Goal: Task Accomplishment & Management: Complete application form

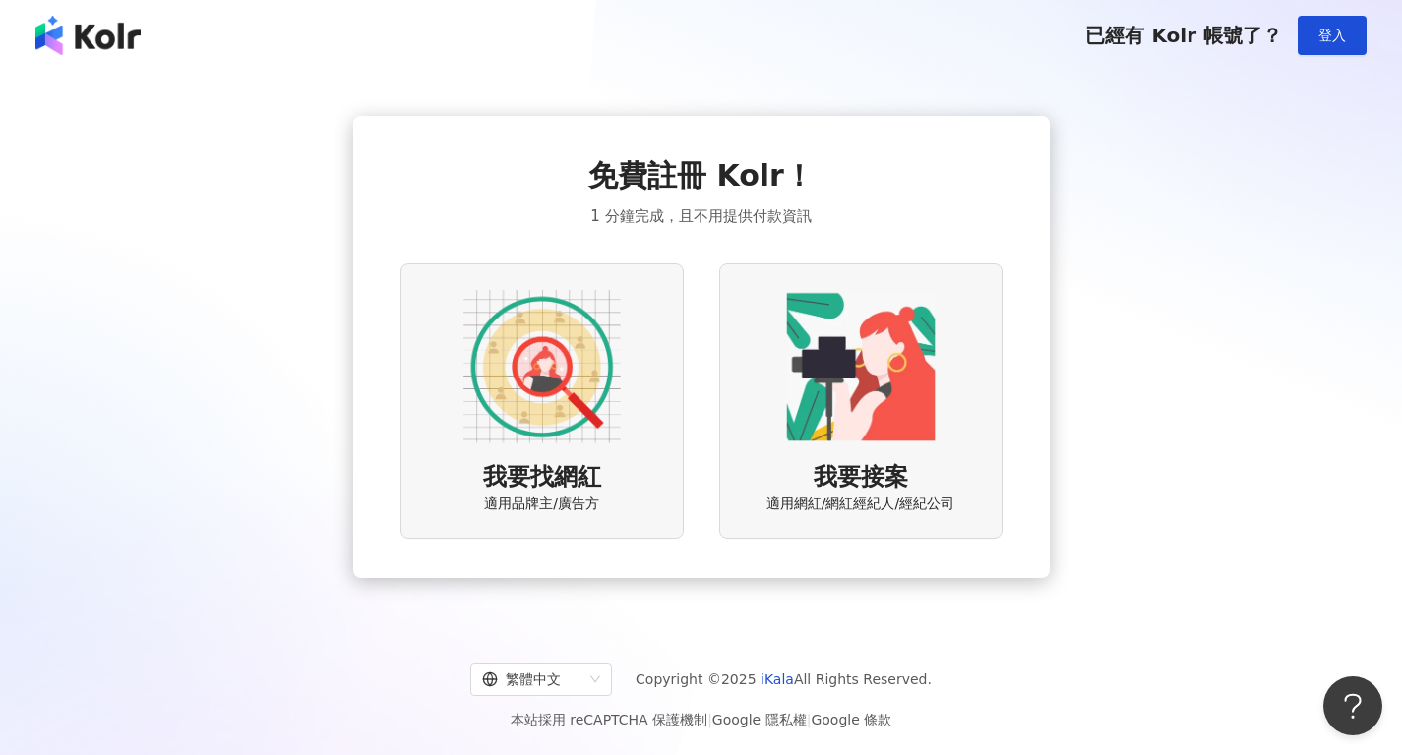
click at [556, 374] on img at bounding box center [541, 366] width 157 height 157
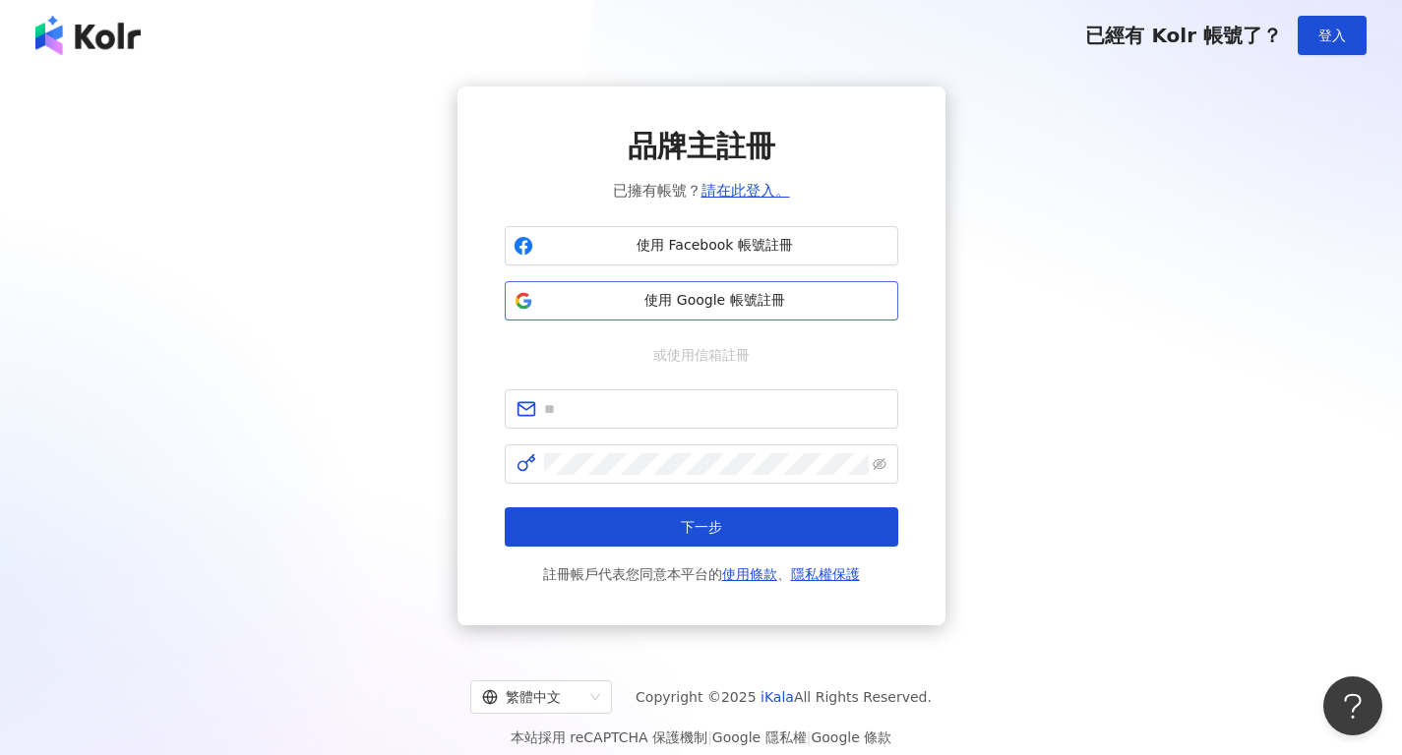
click at [752, 298] on span "使用 Google 帳號註冊" at bounding box center [715, 301] width 348 height 20
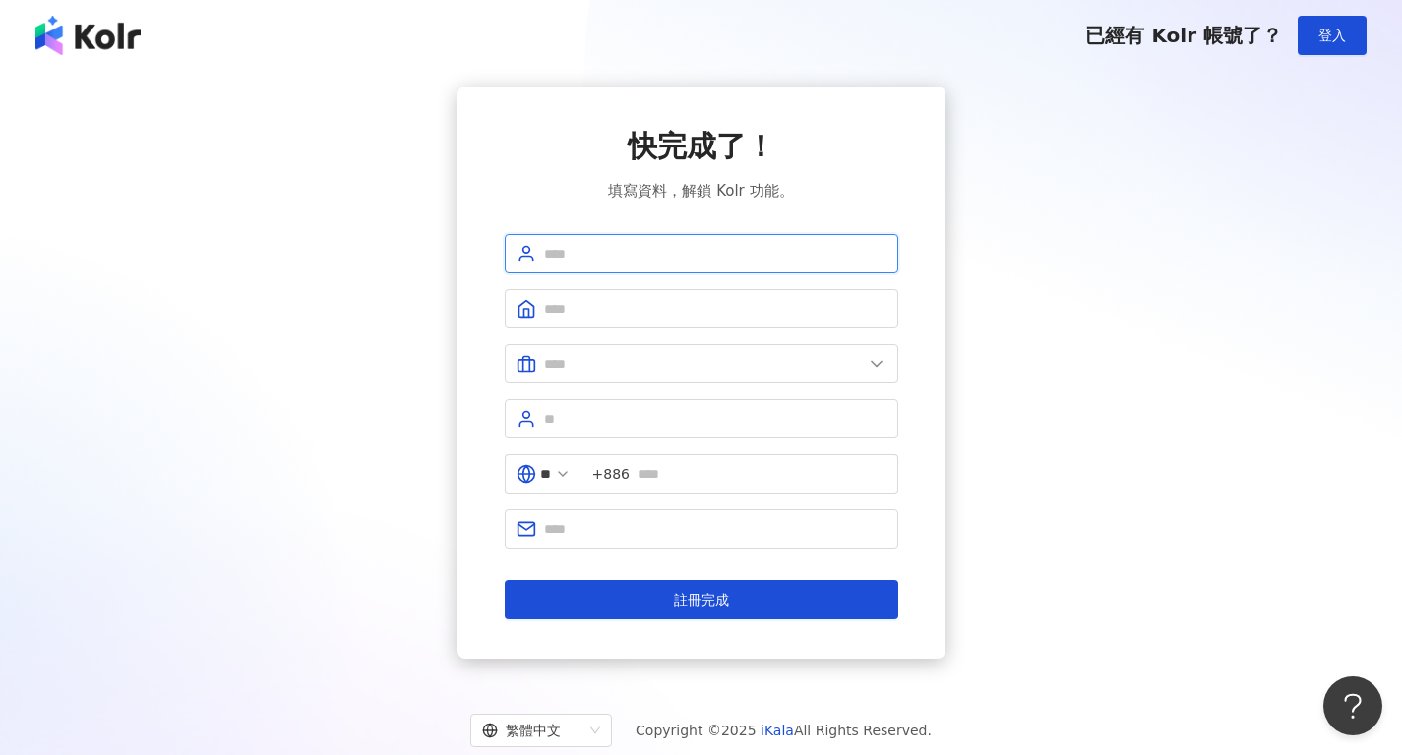
click at [706, 255] on input "text" at bounding box center [715, 254] width 342 height 22
type input "*"
type input "****"
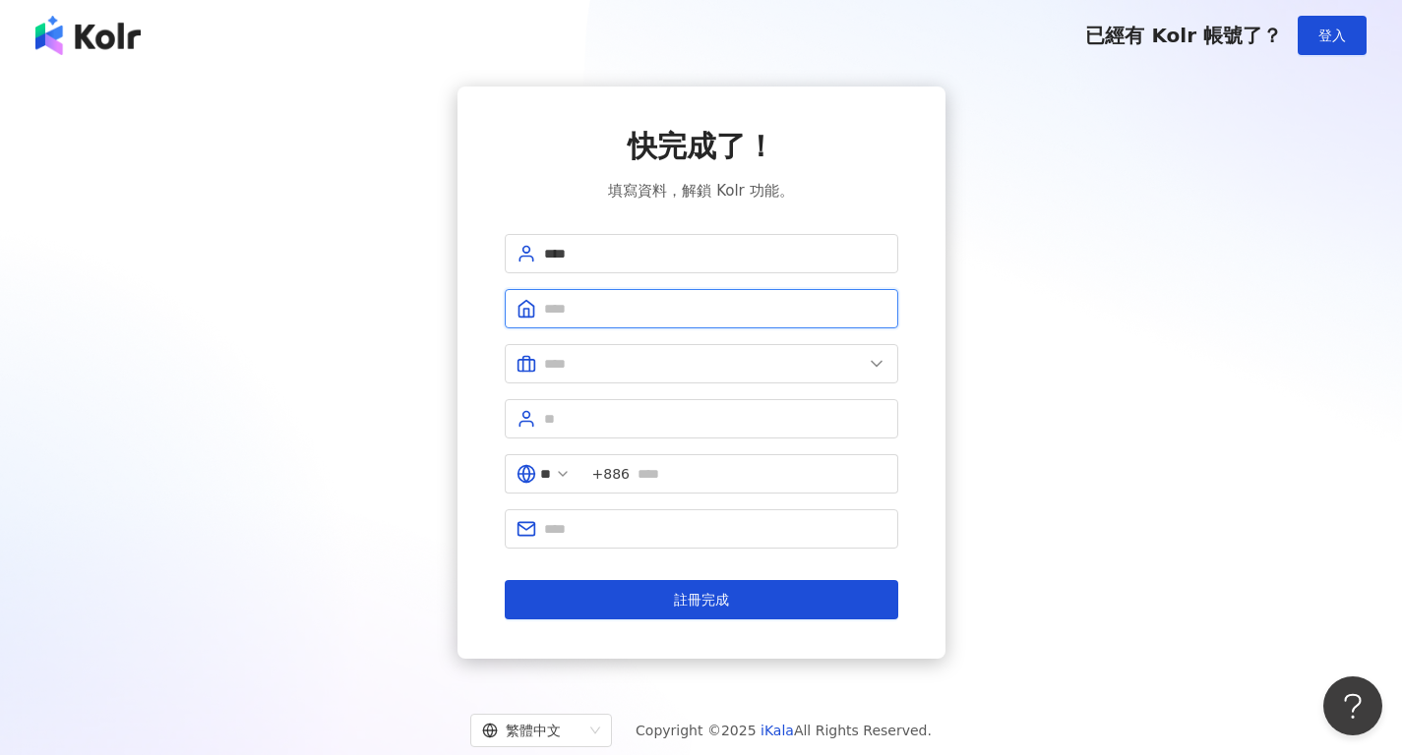
click at [649, 306] on input "text" at bounding box center [715, 309] width 342 height 22
type input "**********"
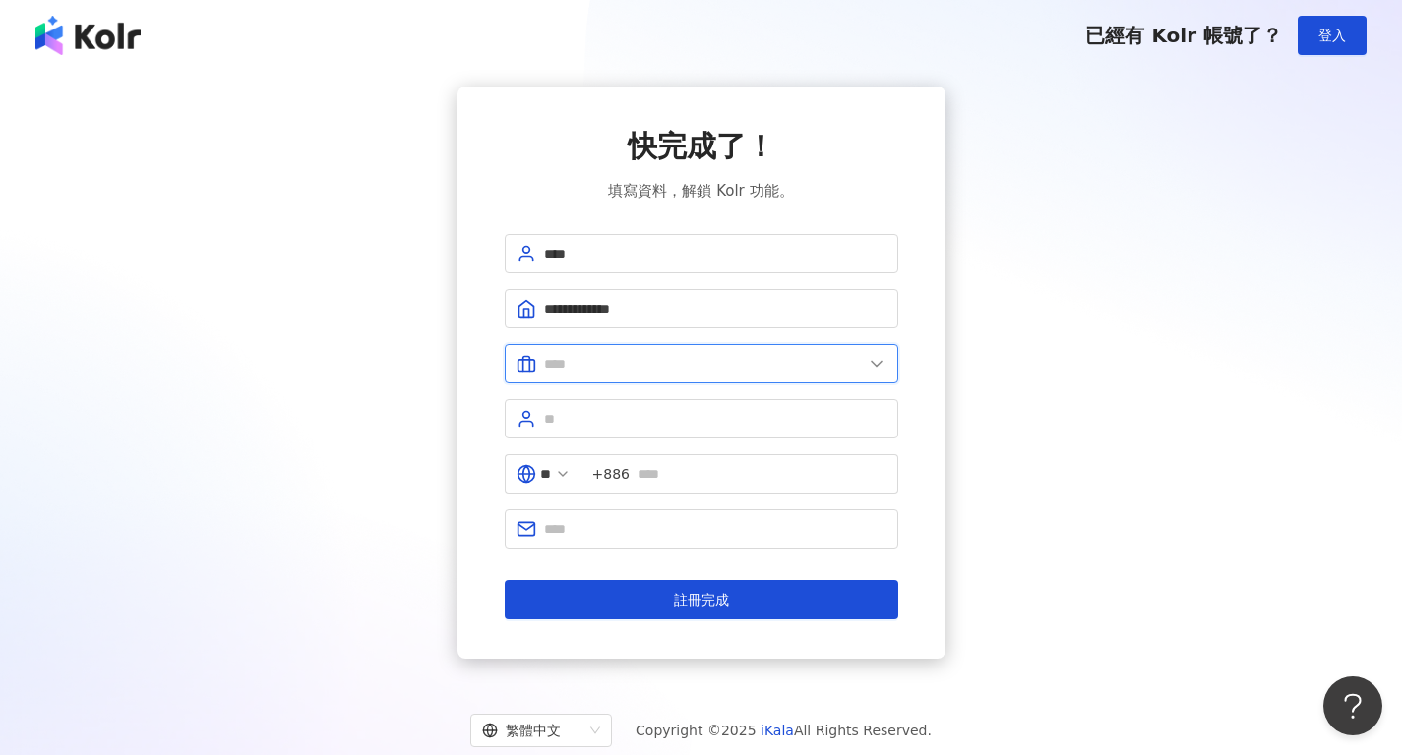
click at [656, 363] on input "text" at bounding box center [703, 364] width 319 height 22
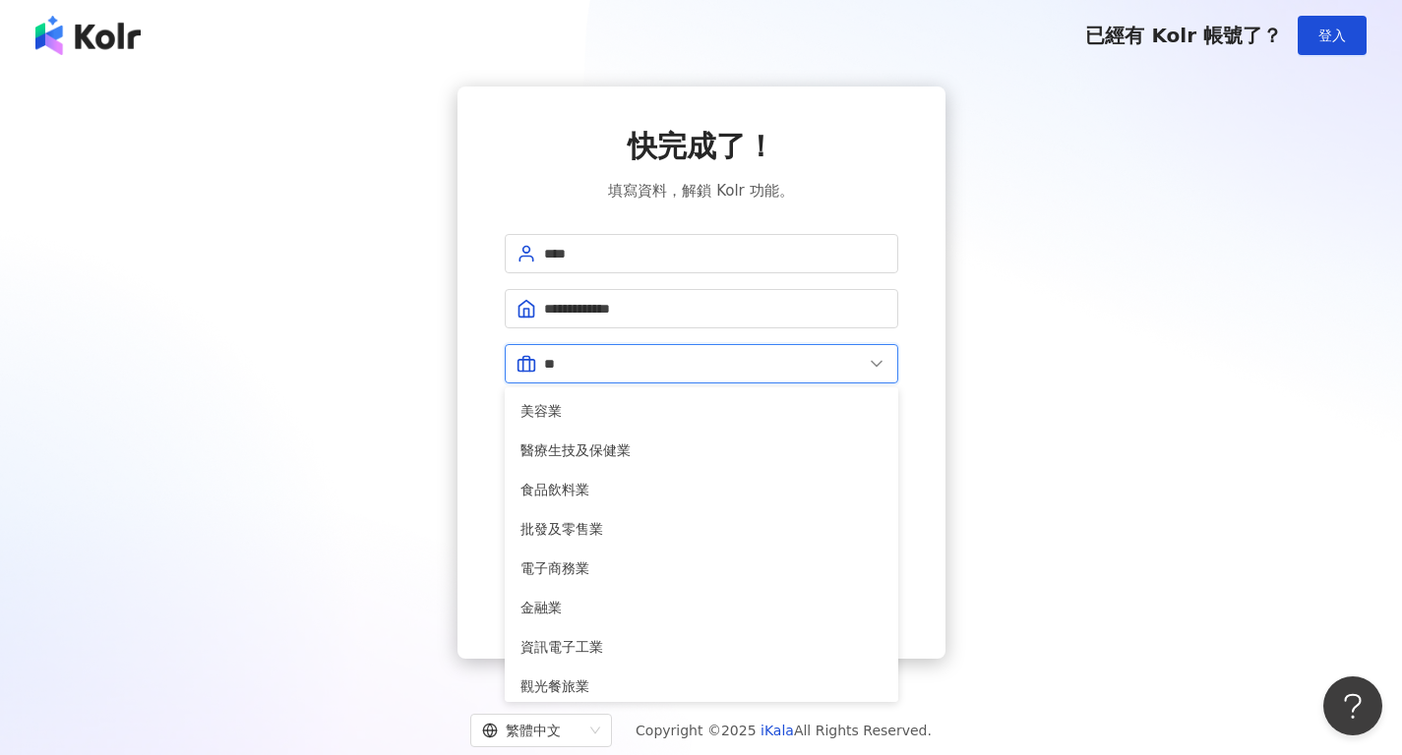
type input "*"
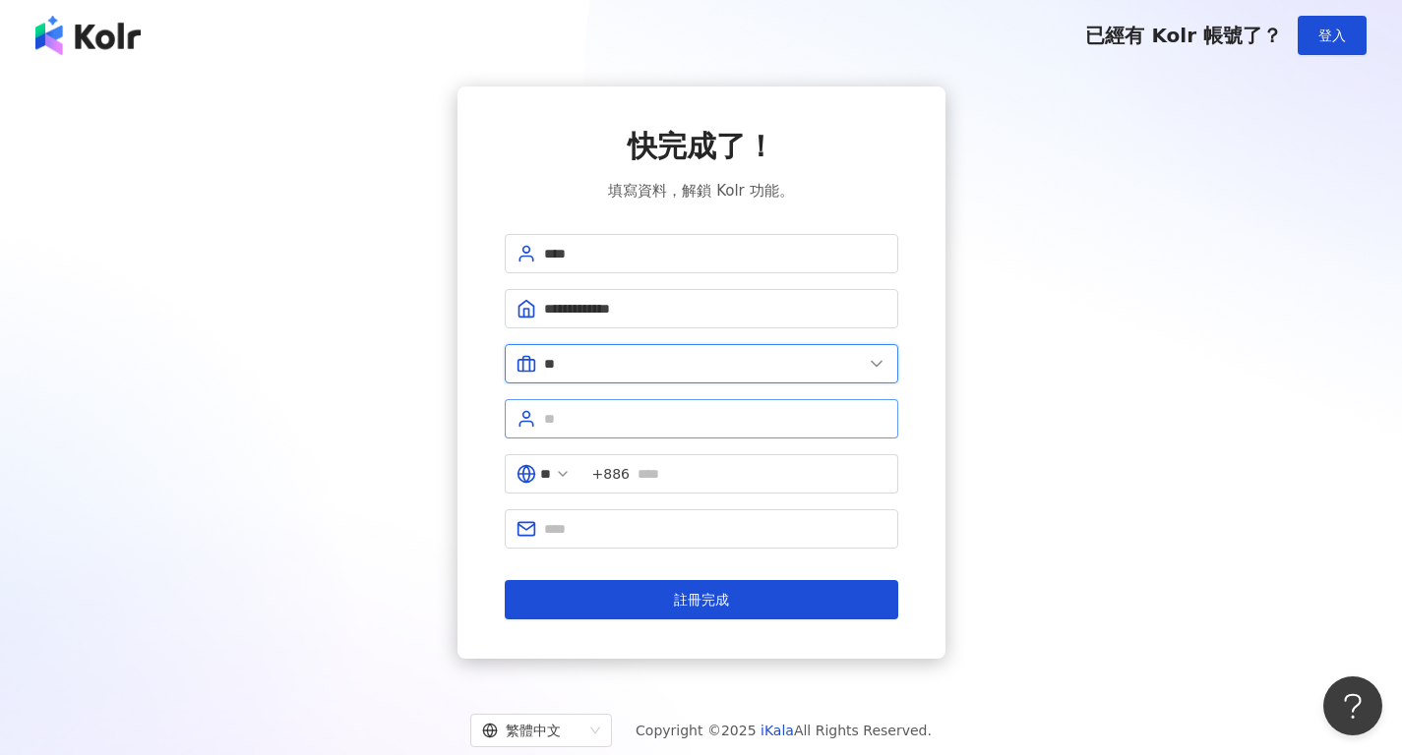
type input "**"
click at [617, 416] on input "text" at bounding box center [715, 419] width 342 height 22
type input "****"
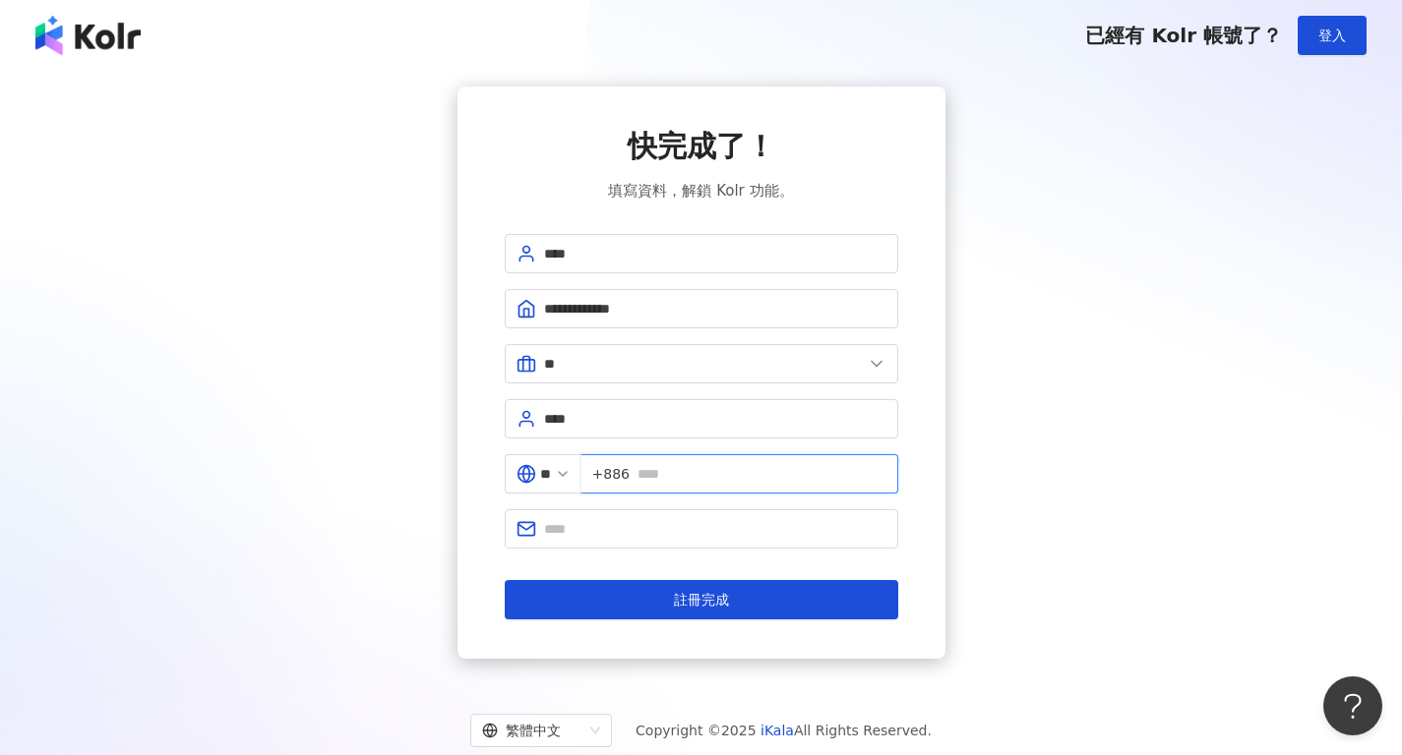
click at [684, 472] on input "text" at bounding box center [761, 474] width 249 height 22
type input "**********"
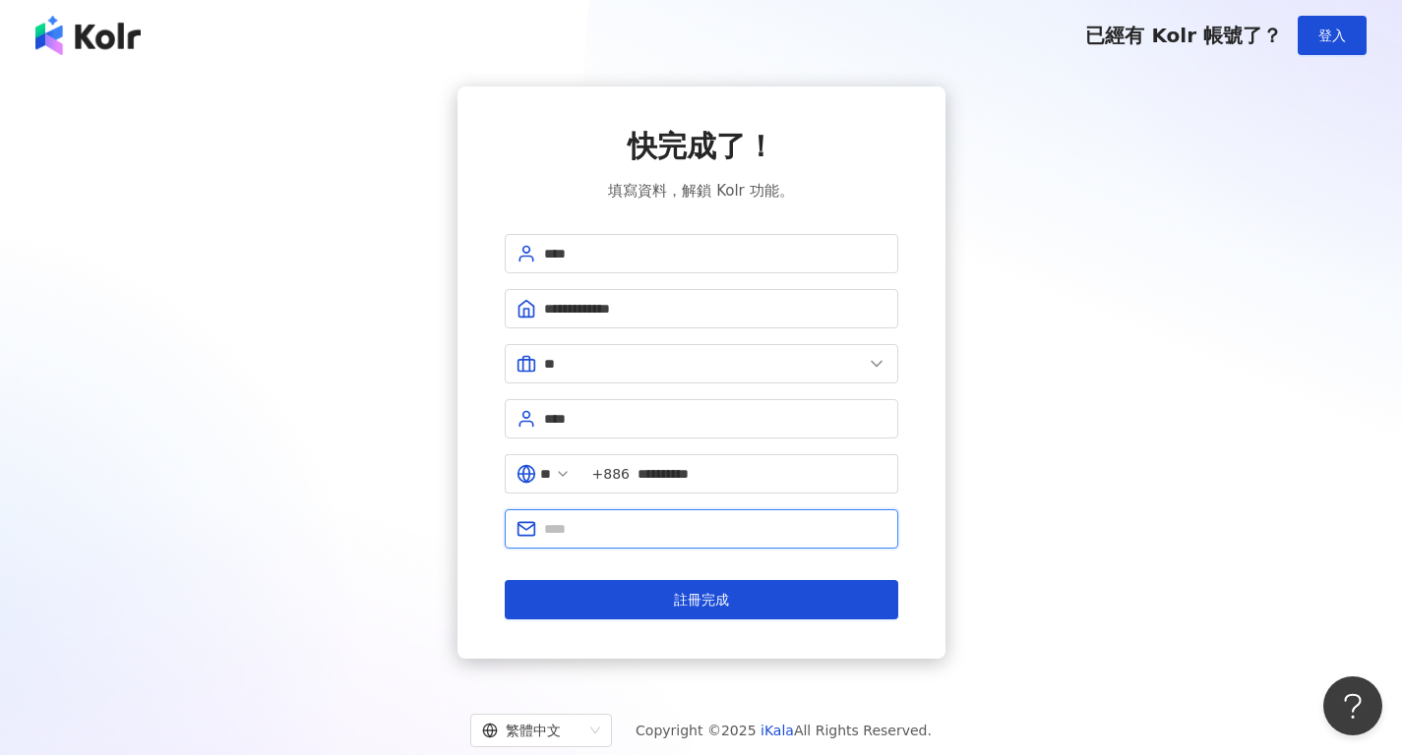
click at [710, 530] on input "text" at bounding box center [715, 529] width 342 height 22
type input "**********"
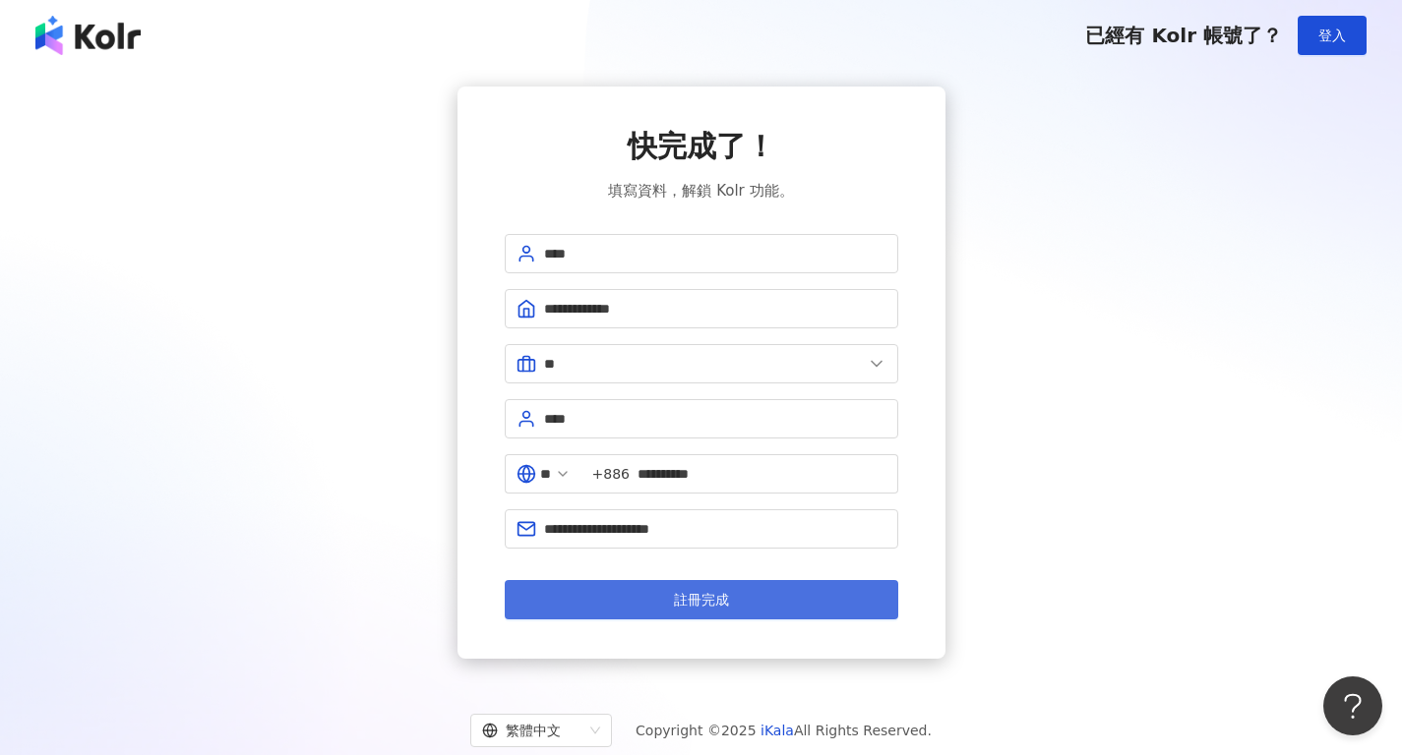
click at [732, 593] on button "註冊完成" at bounding box center [701, 599] width 393 height 39
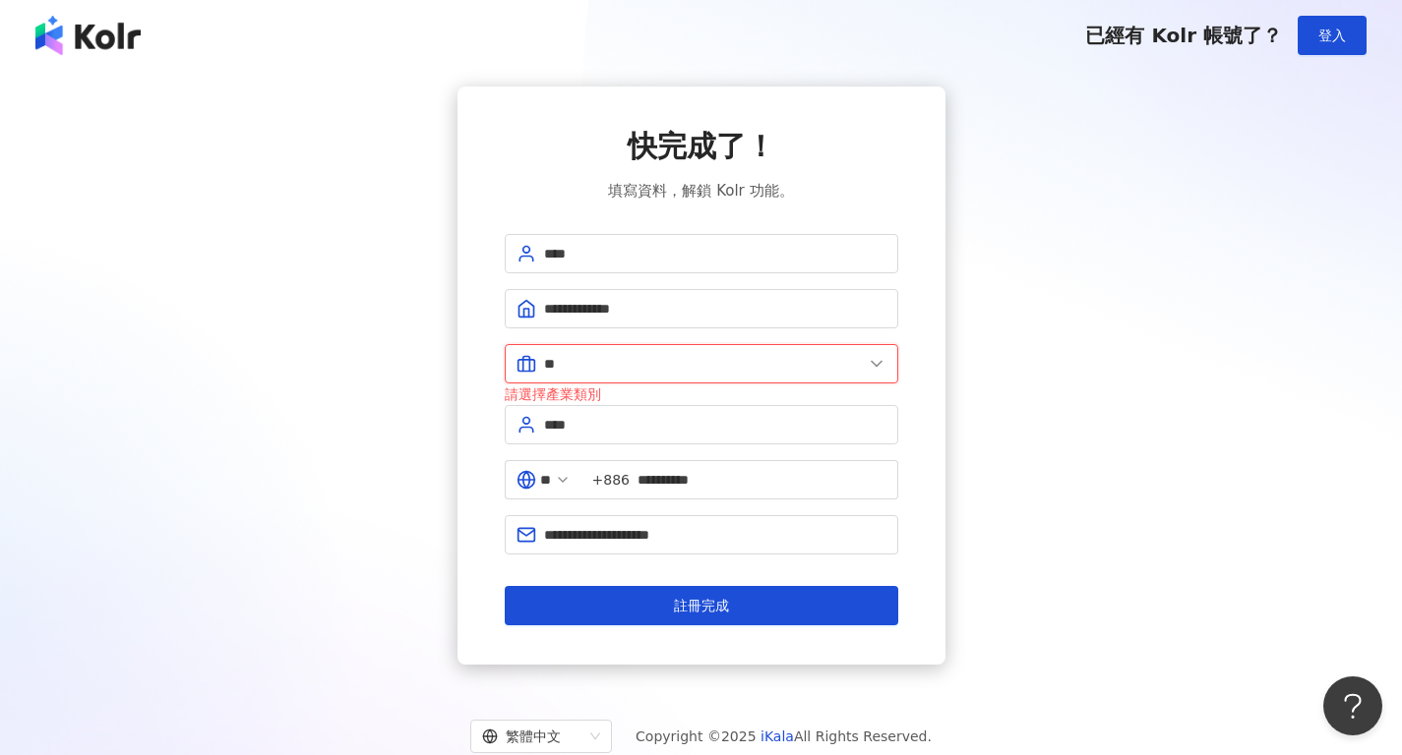
click at [737, 357] on input "**" at bounding box center [703, 364] width 319 height 22
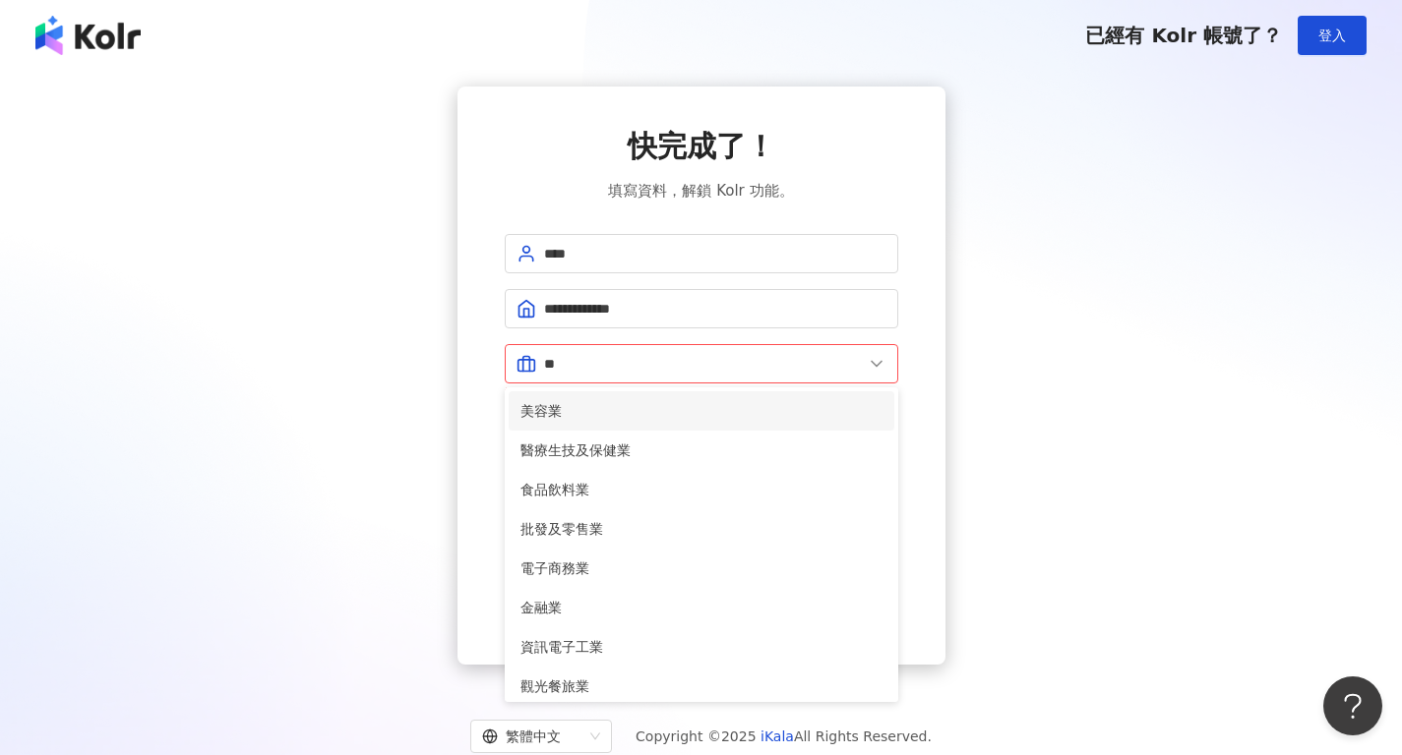
click at [620, 416] on span "美容業" at bounding box center [701, 411] width 362 height 22
type input "***"
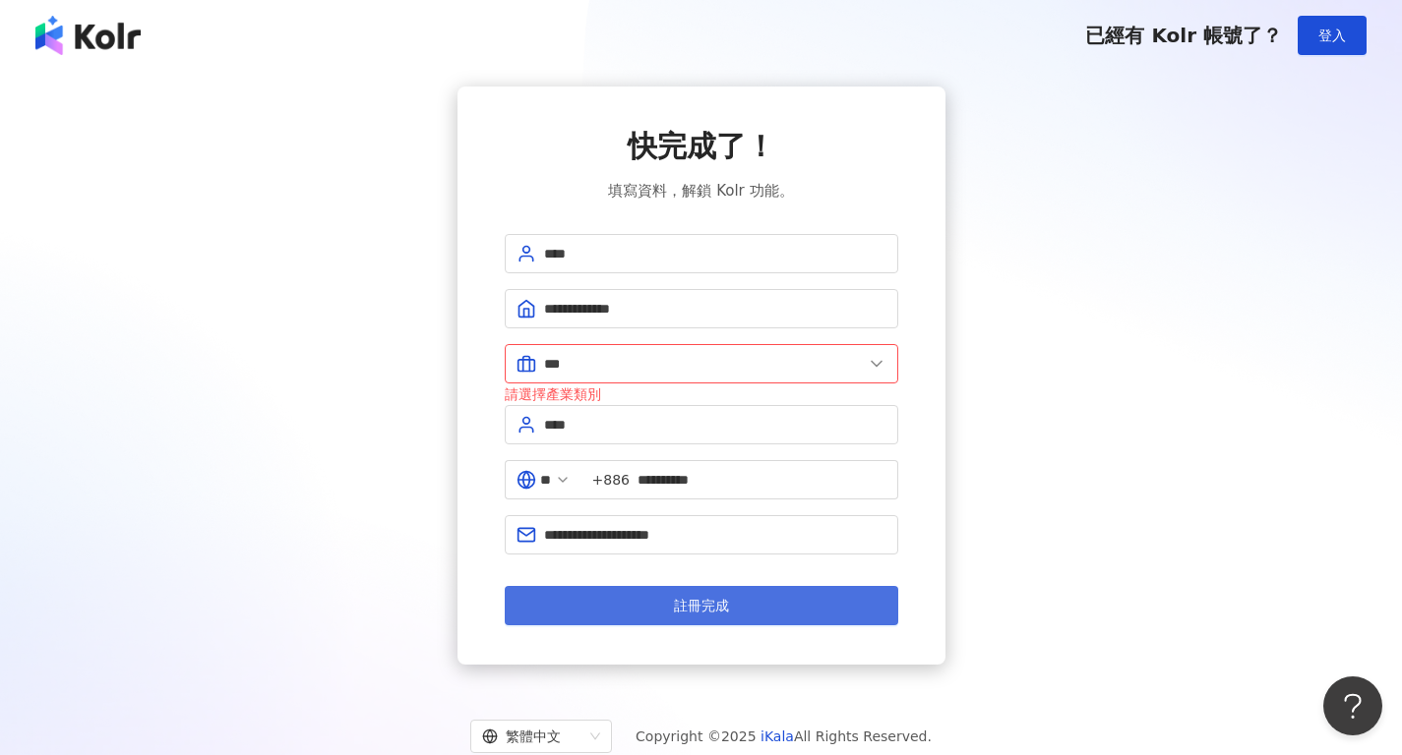
click at [704, 609] on span "註冊完成" at bounding box center [701, 606] width 55 height 16
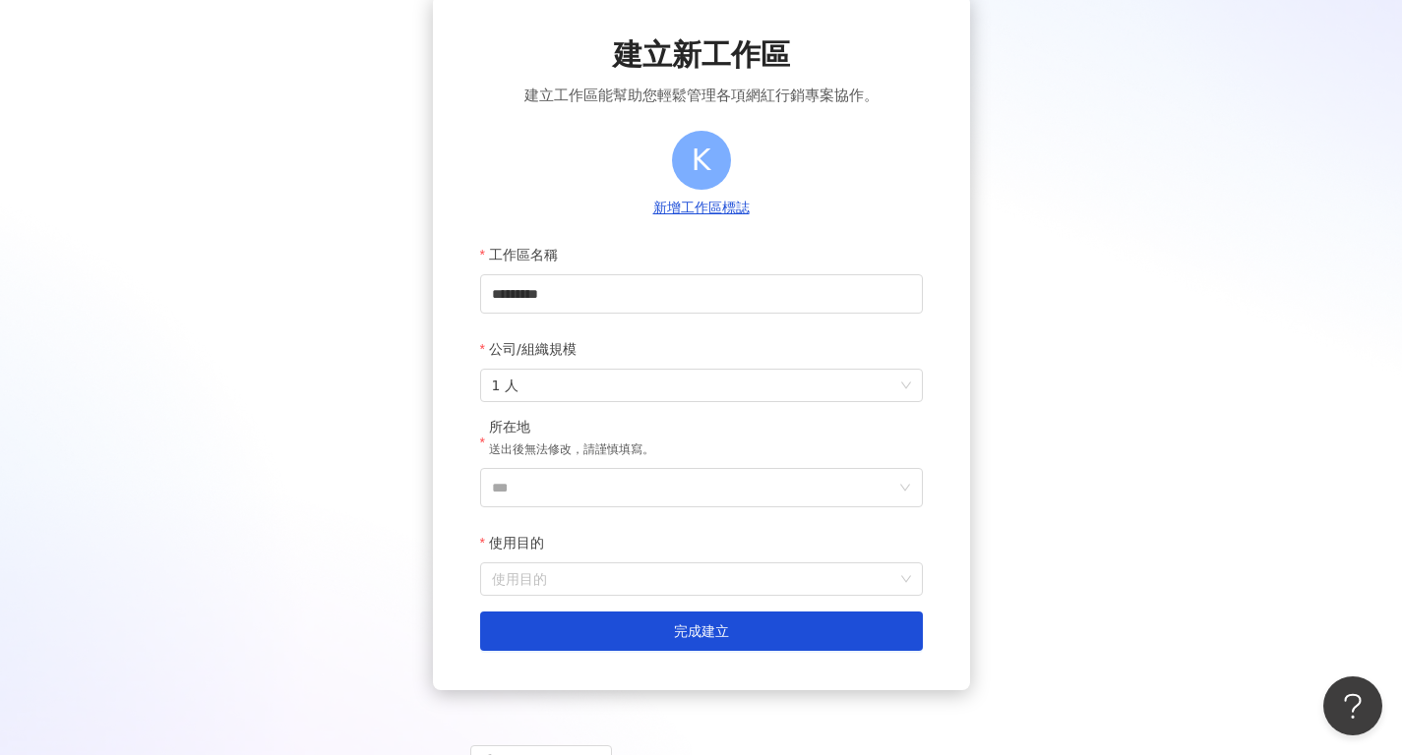
scroll to position [175, 0]
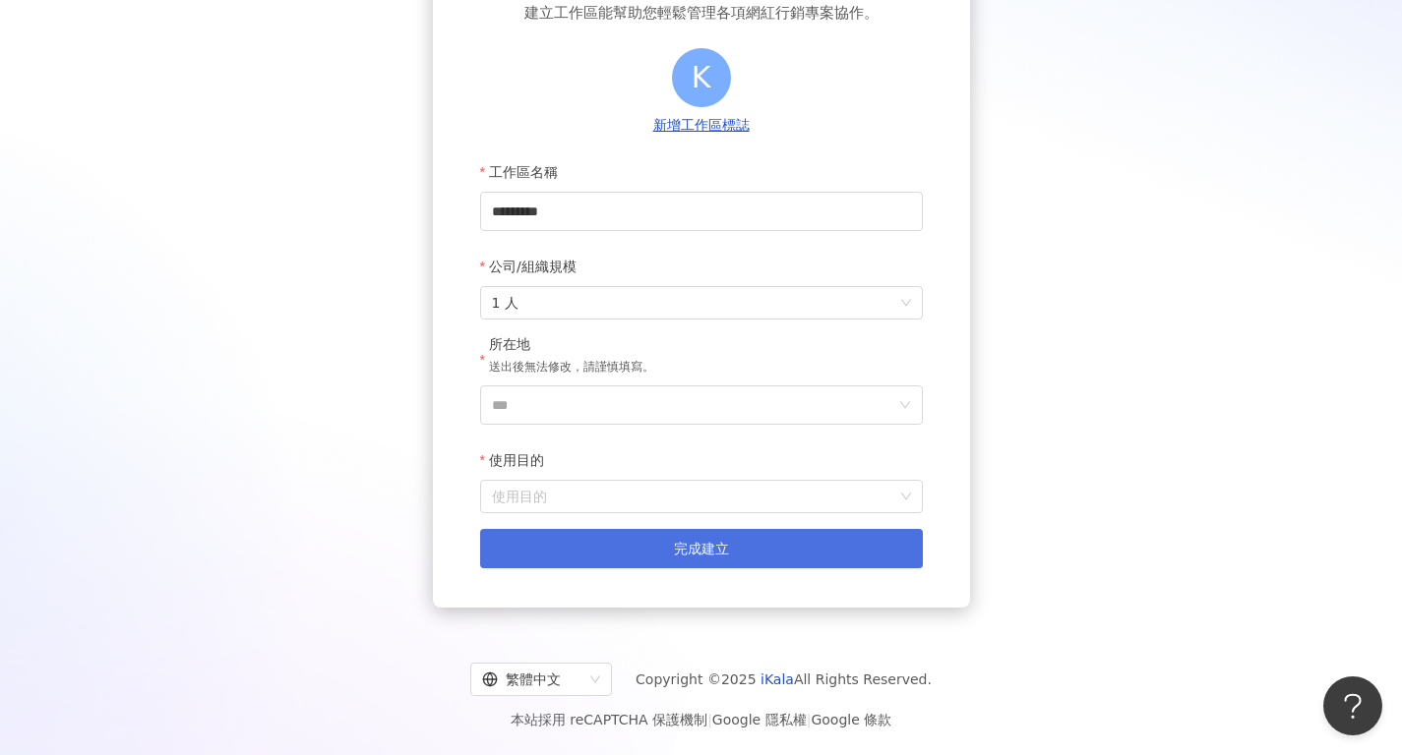
click at [710, 549] on span "完成建立" at bounding box center [701, 549] width 55 height 16
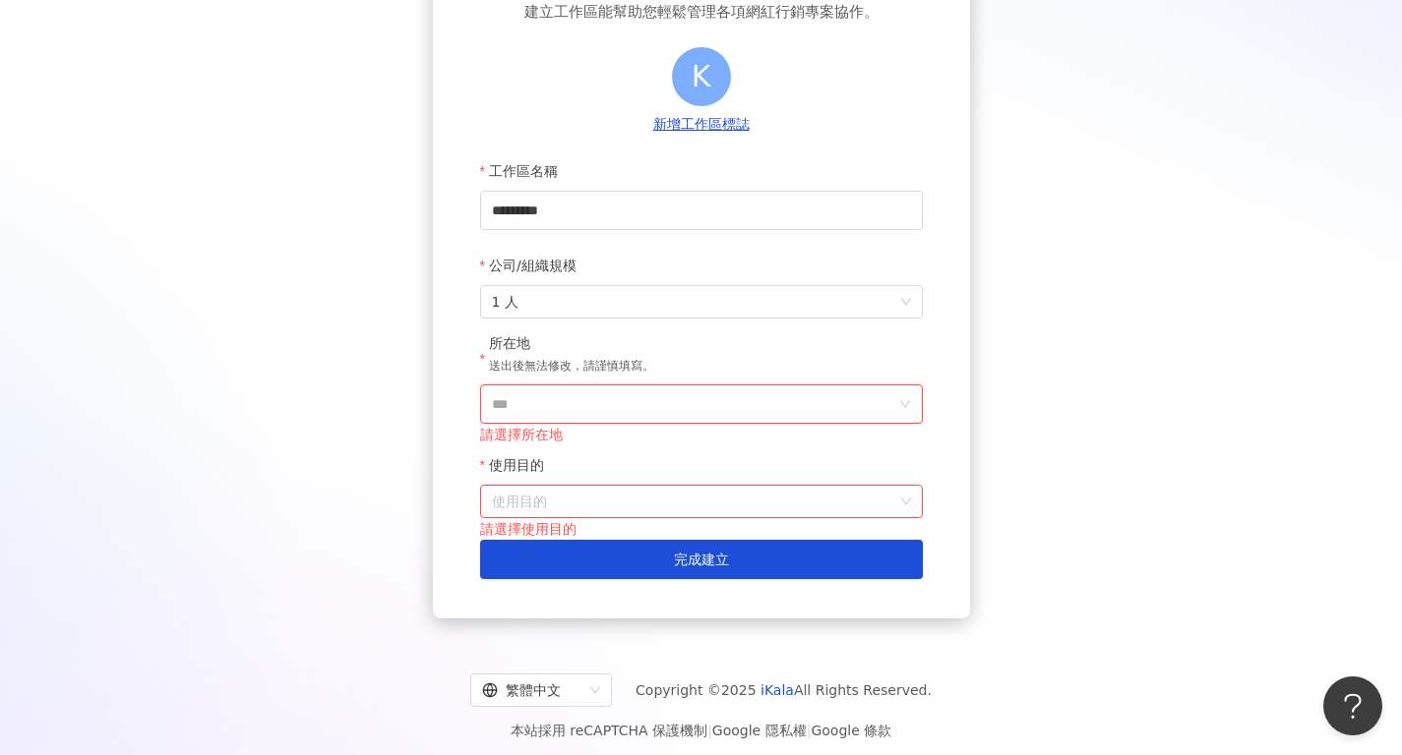
click at [661, 398] on input "***" at bounding box center [693, 404] width 403 height 37
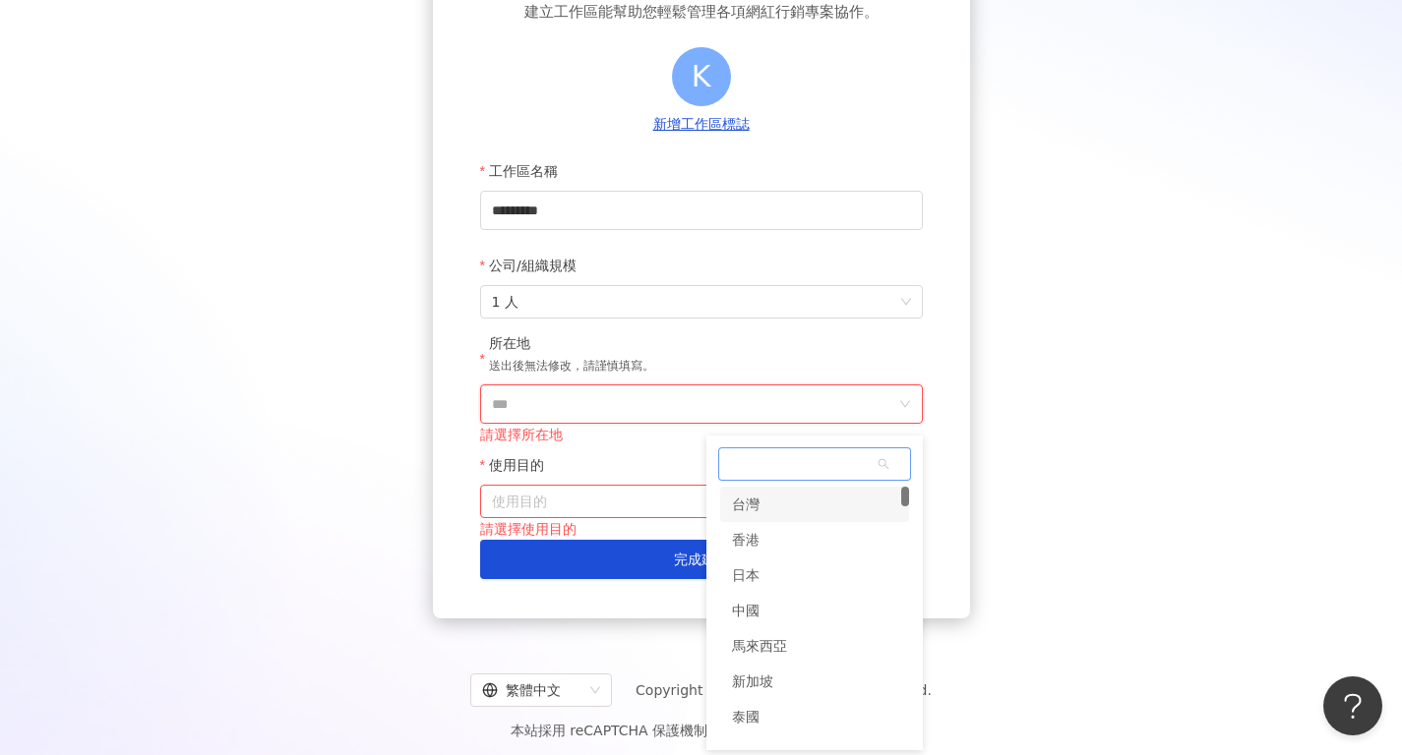
click at [768, 506] on div "台灣" at bounding box center [814, 504] width 189 height 35
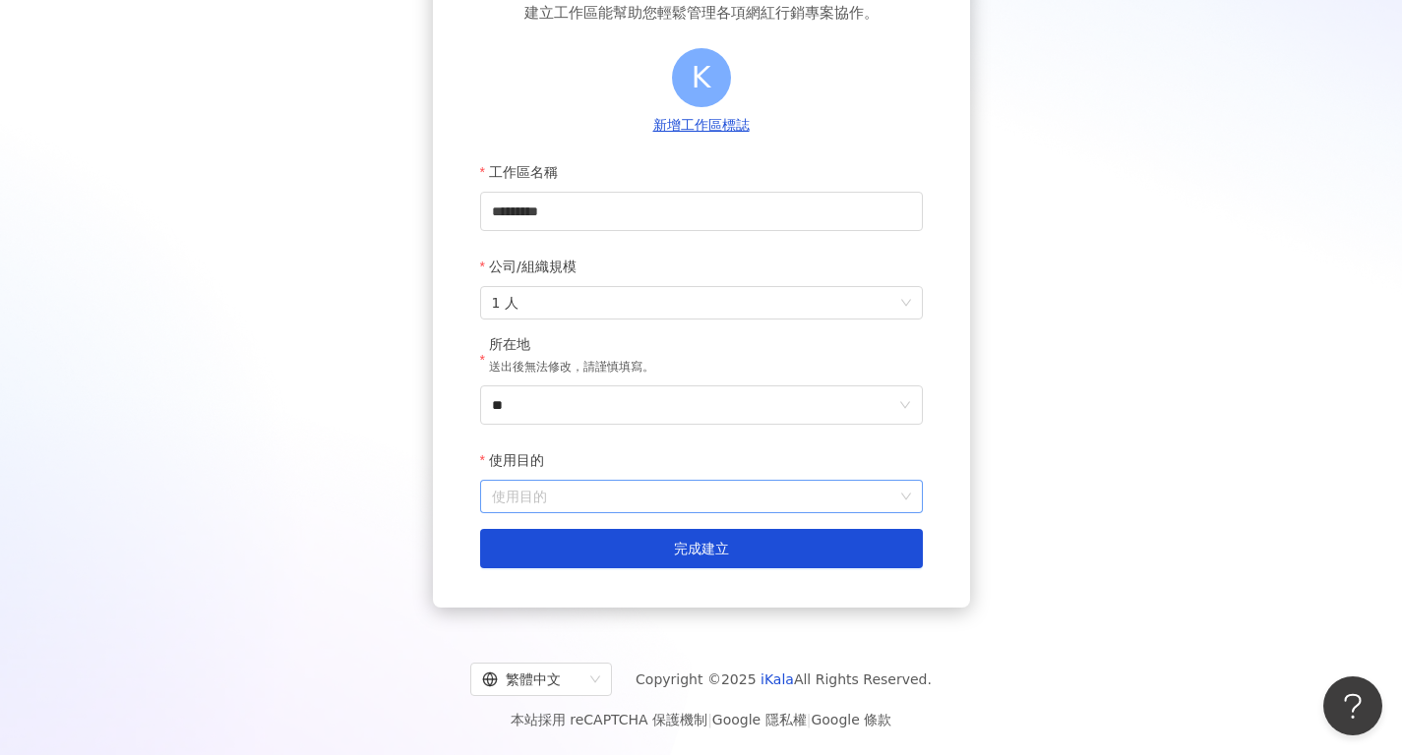
click at [635, 506] on input "使用目的" at bounding box center [701, 496] width 419 height 31
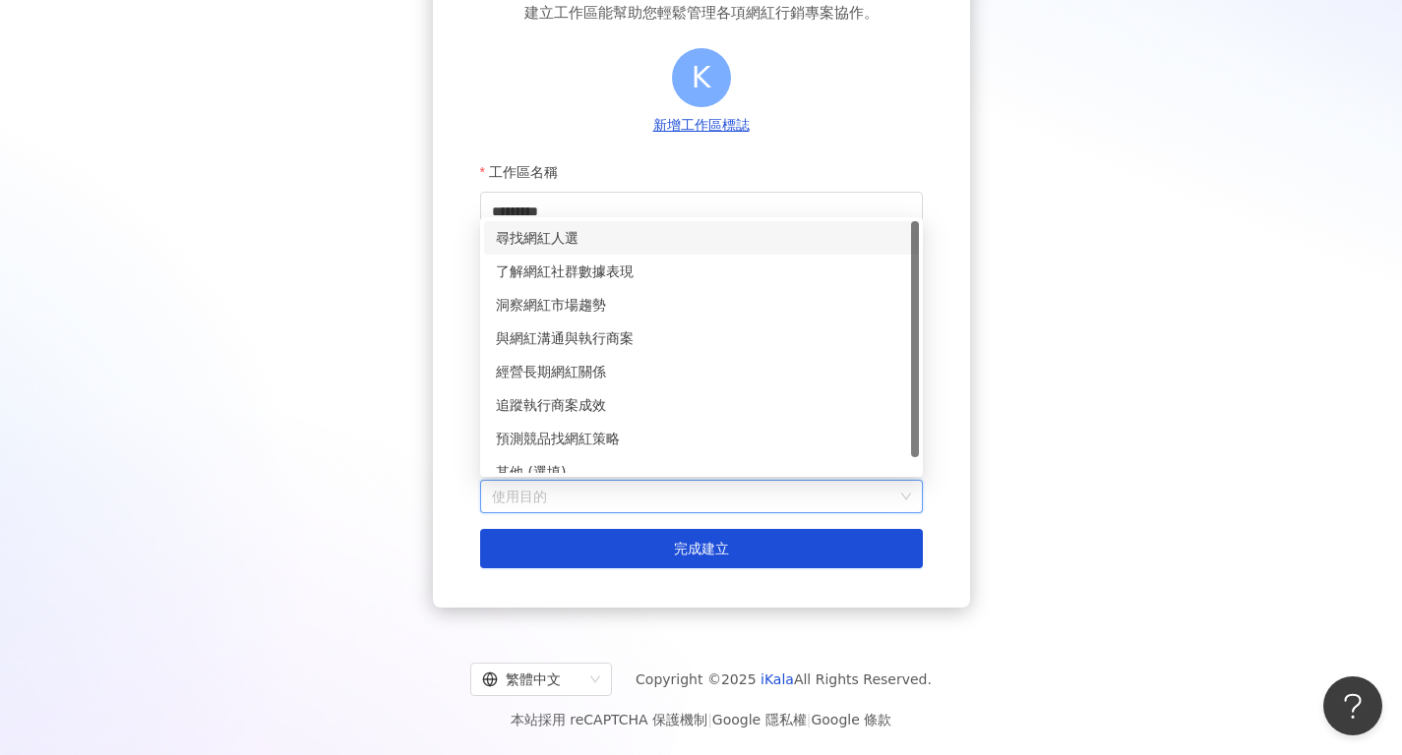
click at [589, 240] on div "尋找網紅人選" at bounding box center [701, 238] width 411 height 22
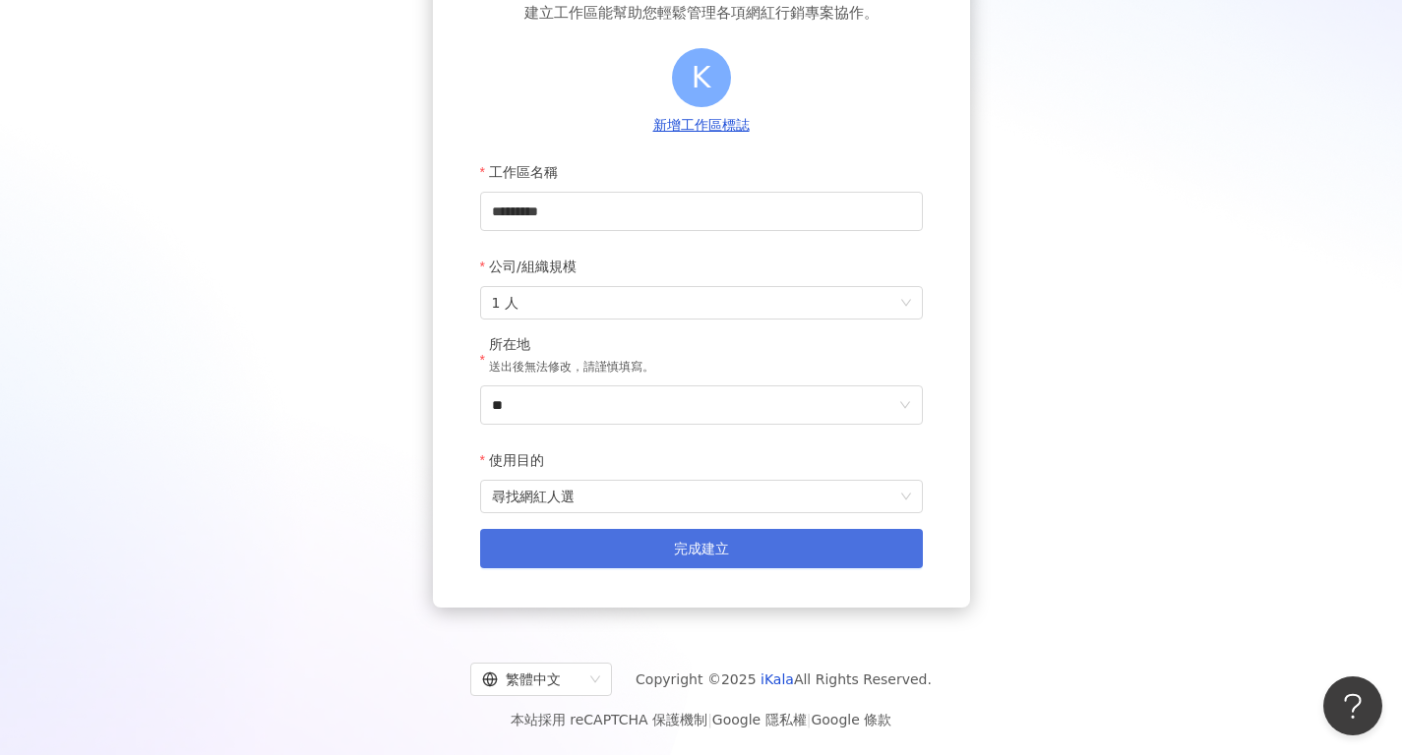
click at [685, 547] on span "完成建立" at bounding box center [701, 549] width 55 height 16
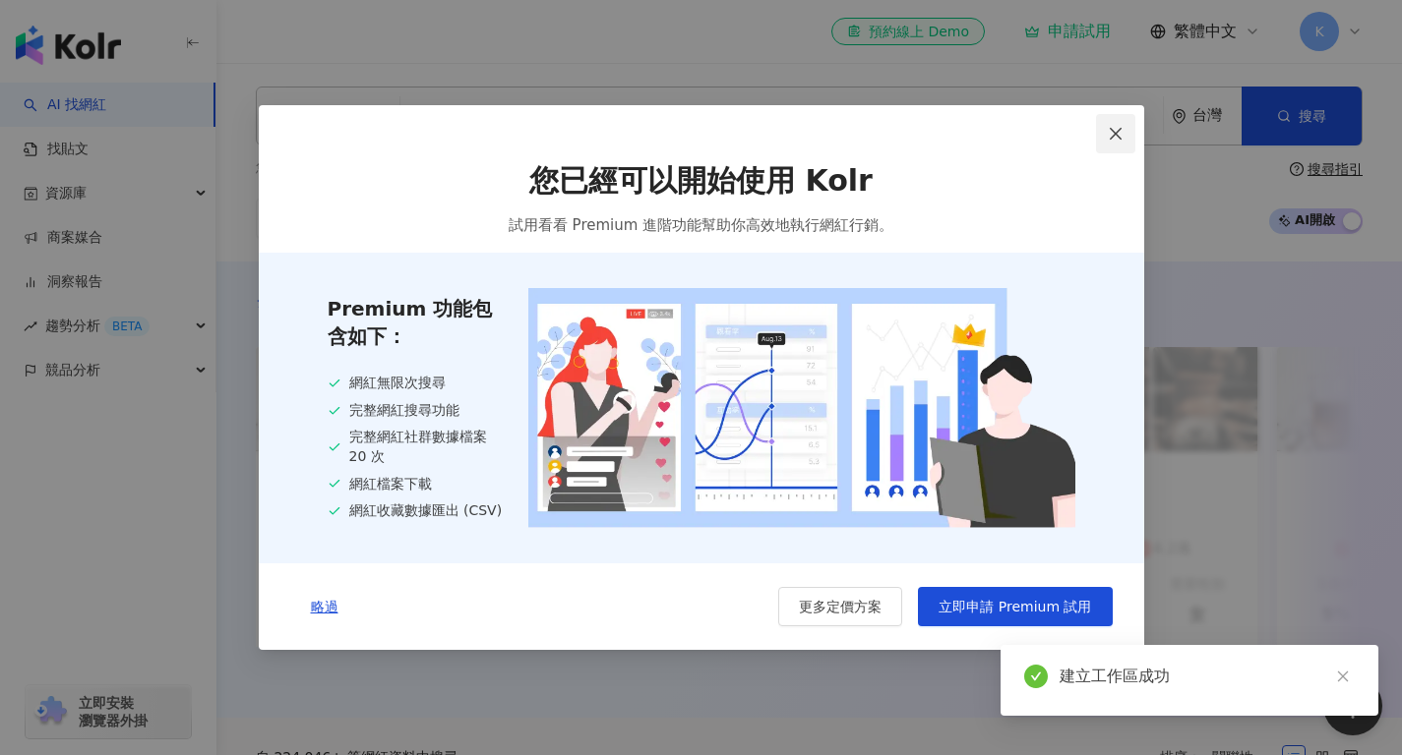
click at [1115, 127] on icon "close" at bounding box center [1116, 134] width 16 height 16
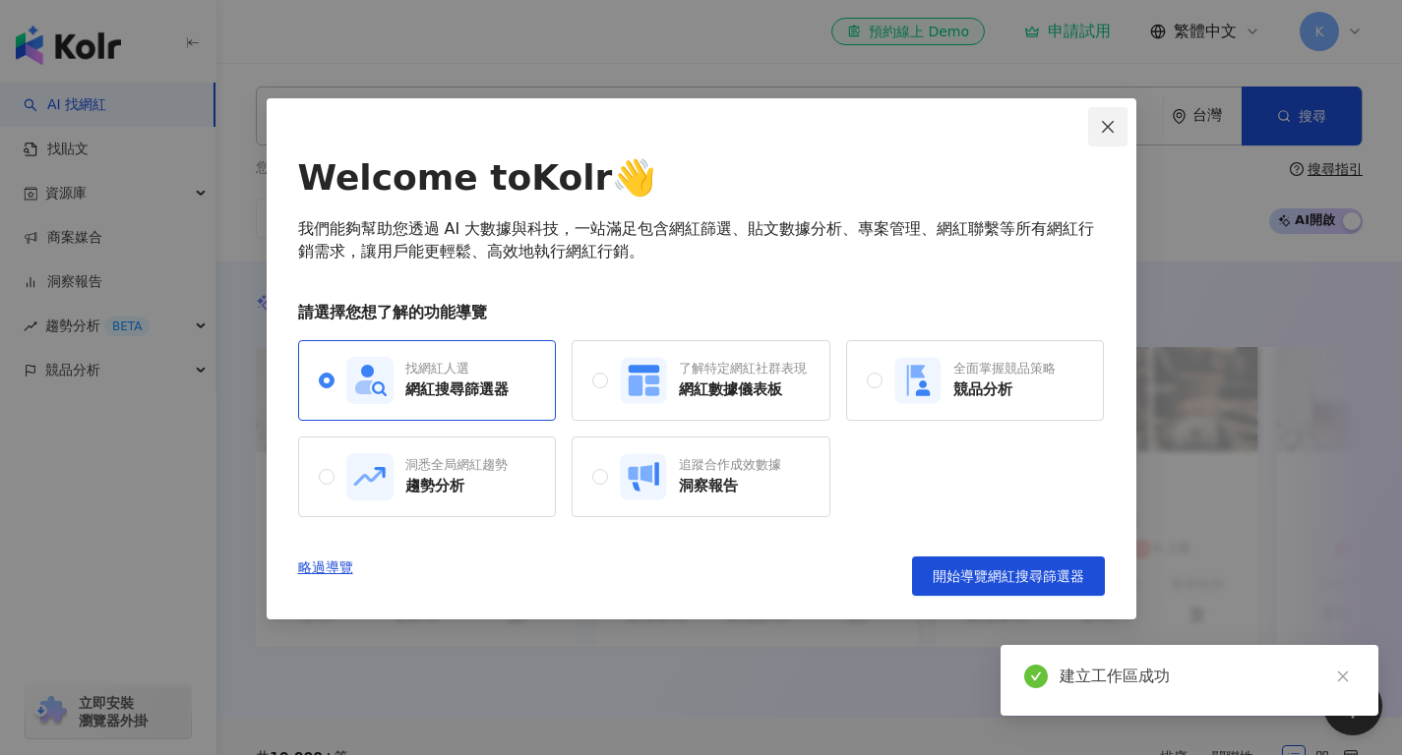
click at [1111, 119] on icon "close" at bounding box center [1108, 127] width 16 height 16
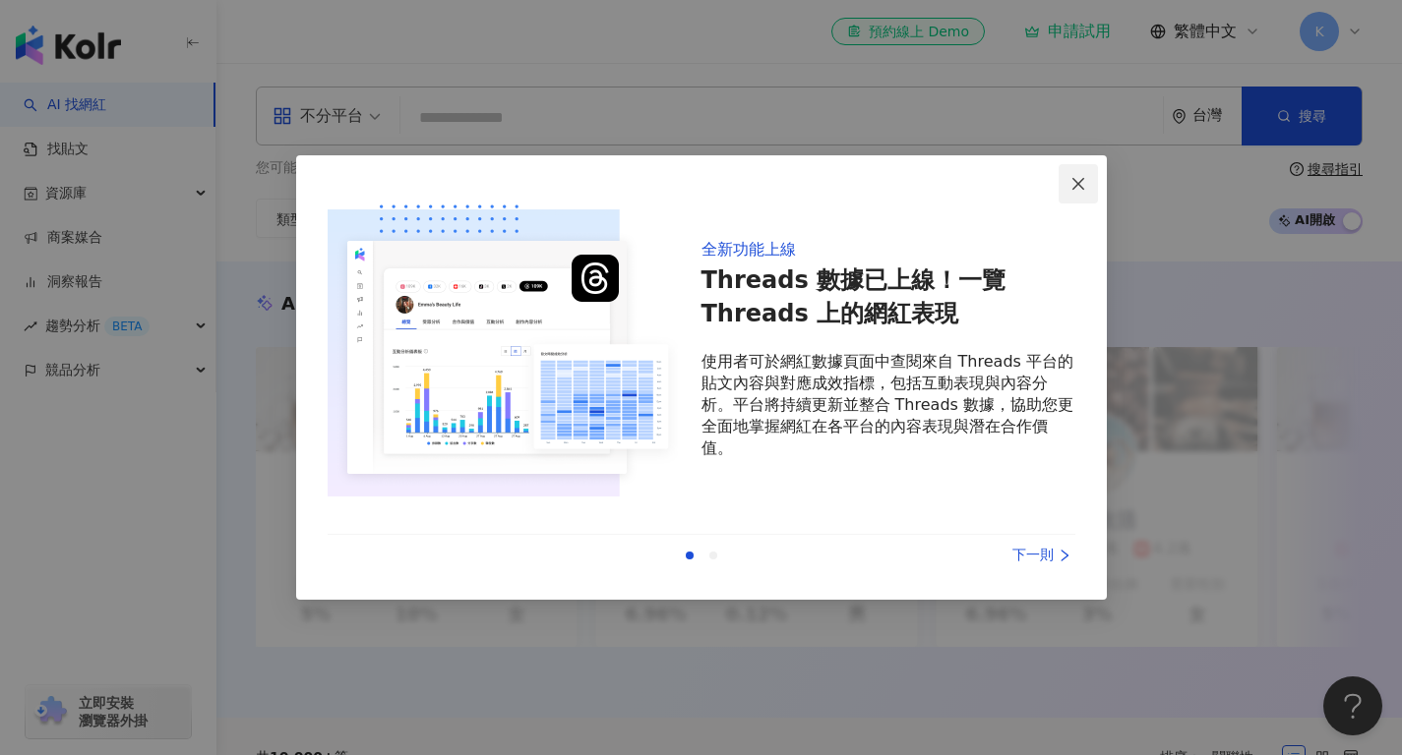
click at [1084, 190] on icon "close" at bounding box center [1078, 184] width 16 height 16
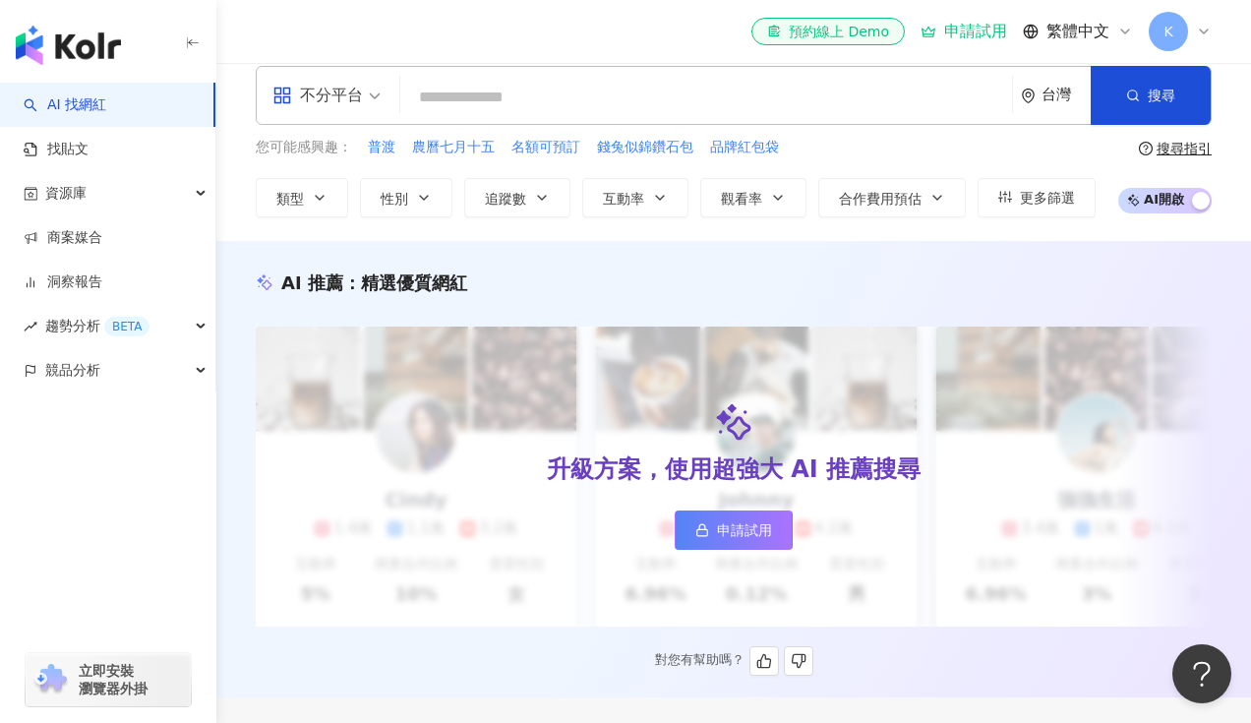
scroll to position [25, 0]
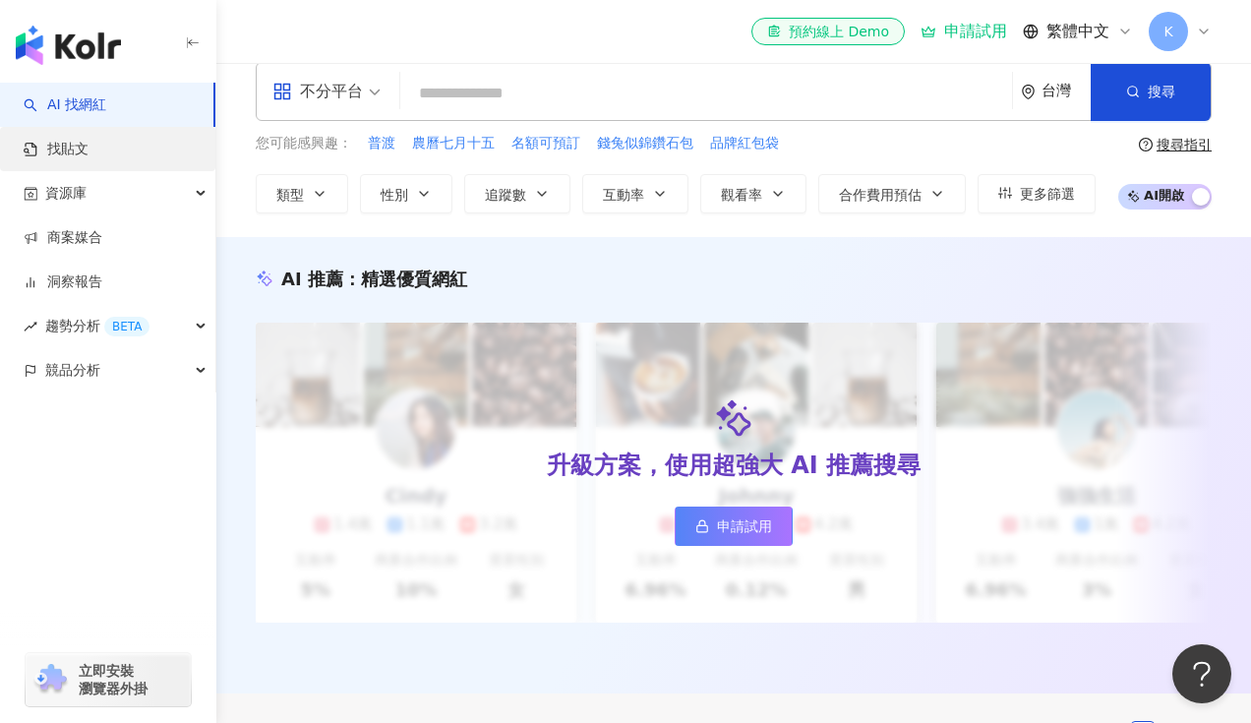
click at [89, 140] on link "找貼文" at bounding box center [56, 150] width 65 height 20
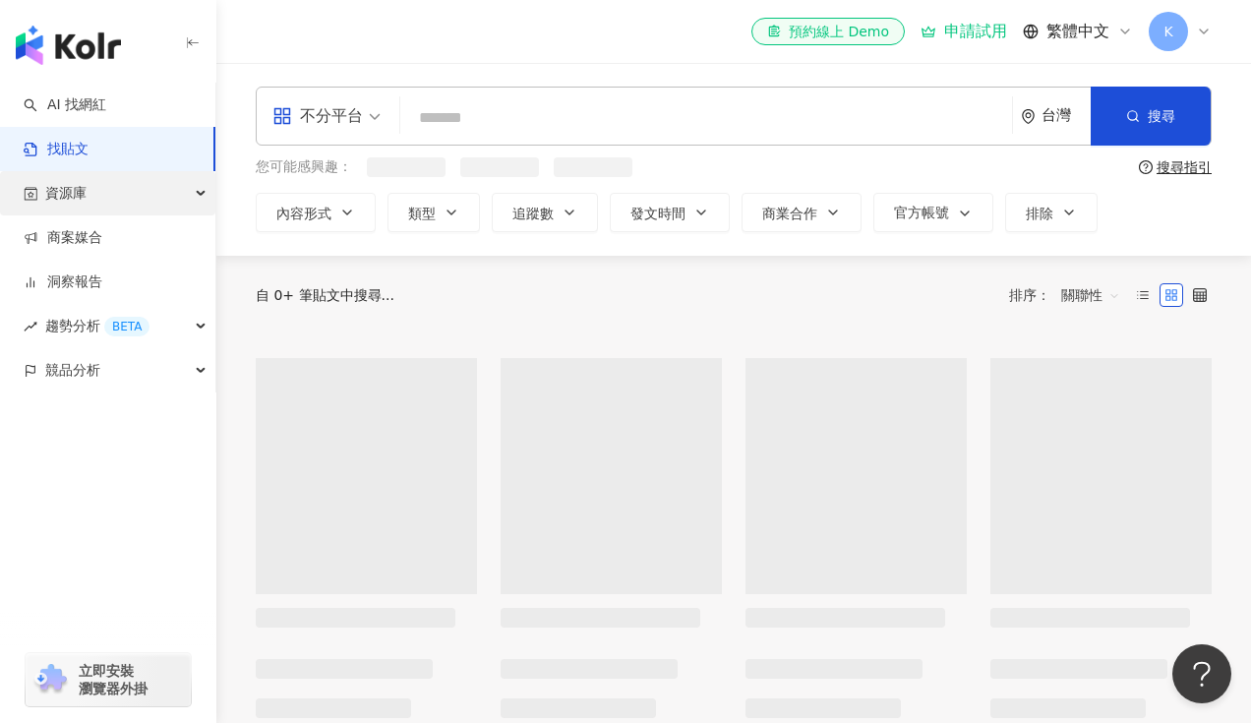
click at [145, 198] on div "資源庫" at bounding box center [107, 193] width 215 height 44
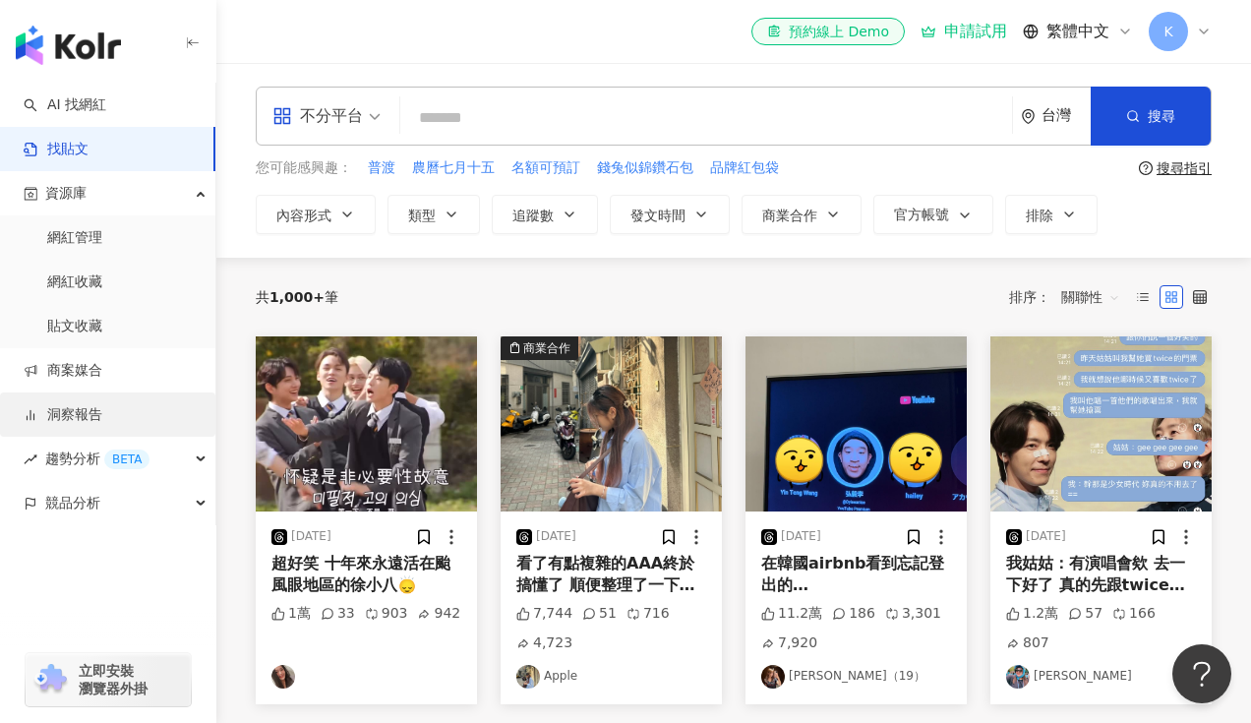
click at [102, 417] on link "洞察報告" at bounding box center [63, 415] width 79 height 20
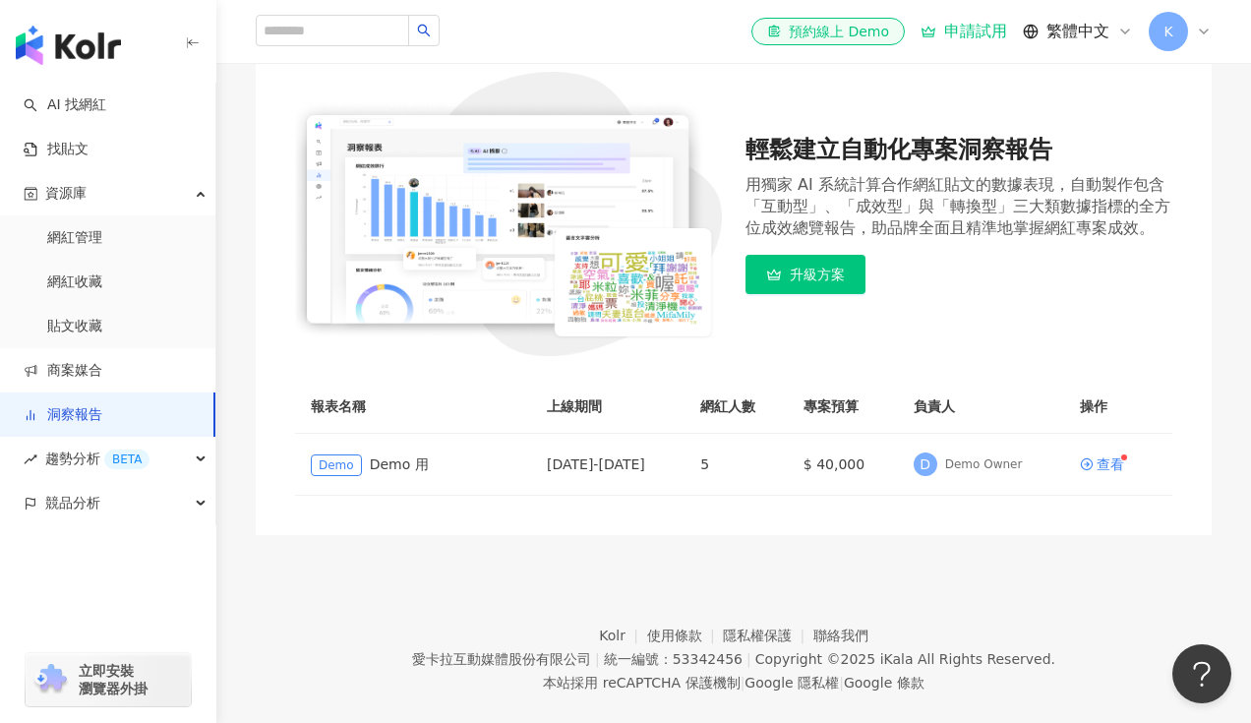
scroll to position [214, 0]
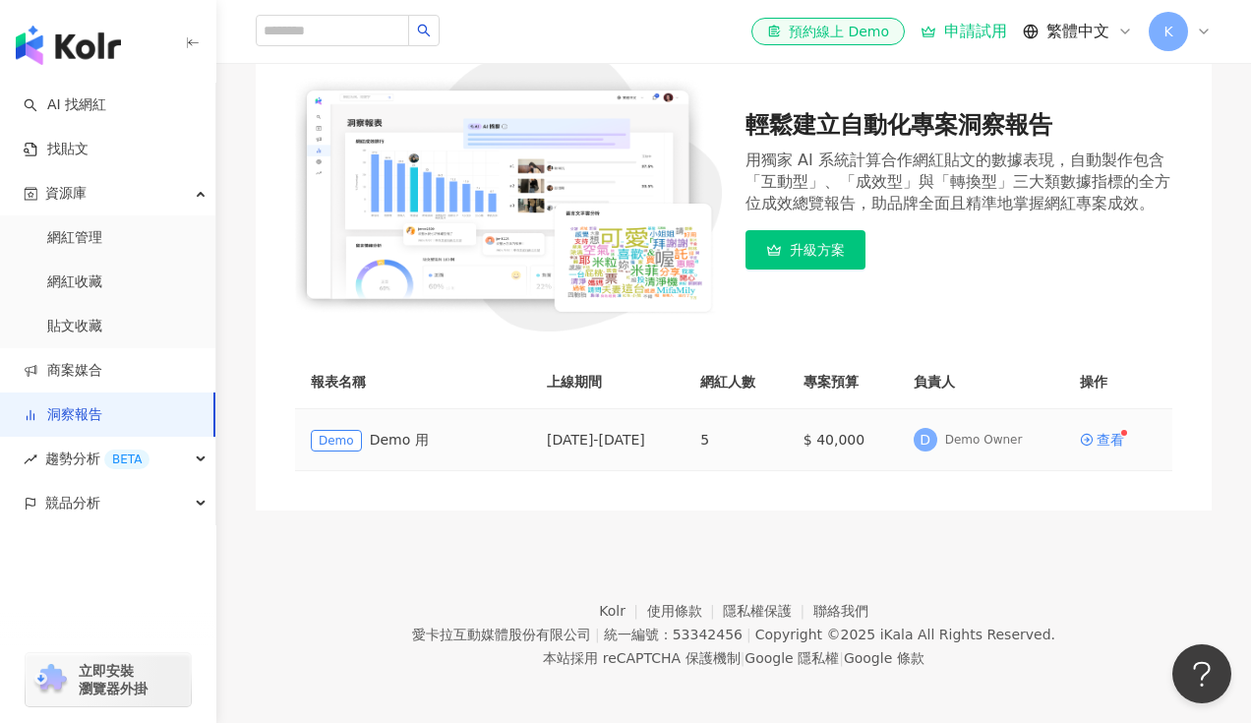
click at [348, 441] on span "Demo" at bounding box center [336, 441] width 51 height 22
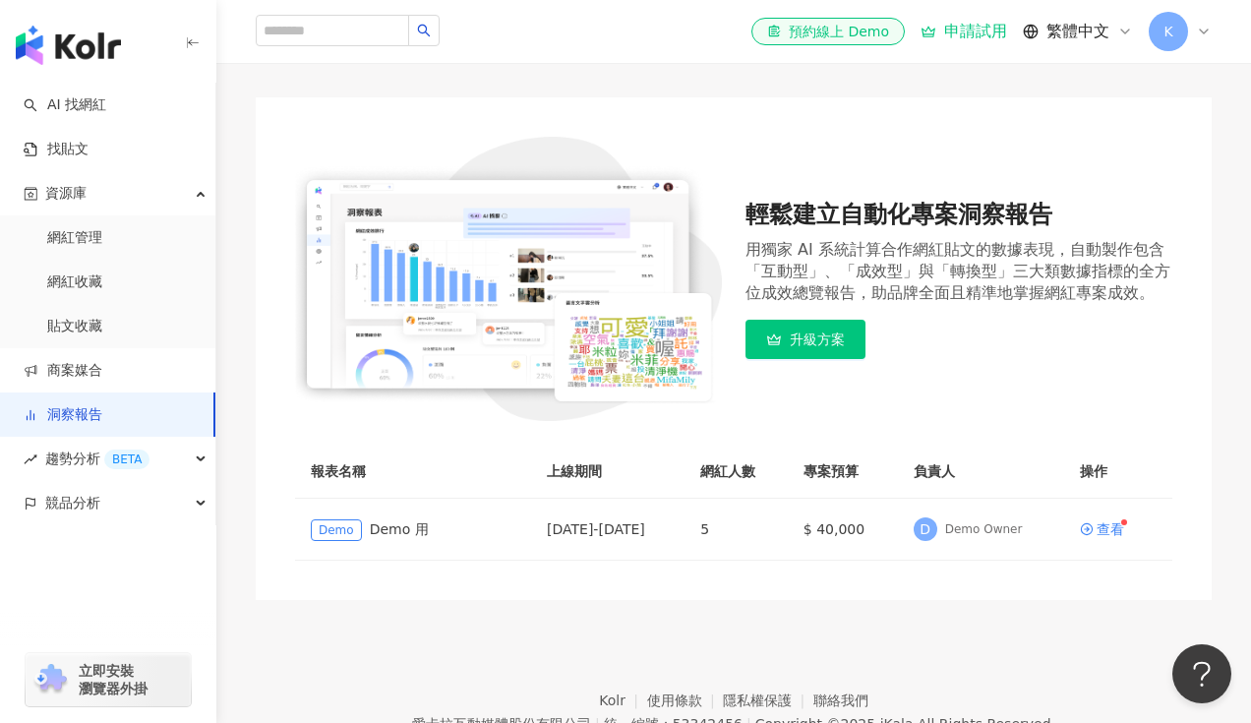
scroll to position [220, 0]
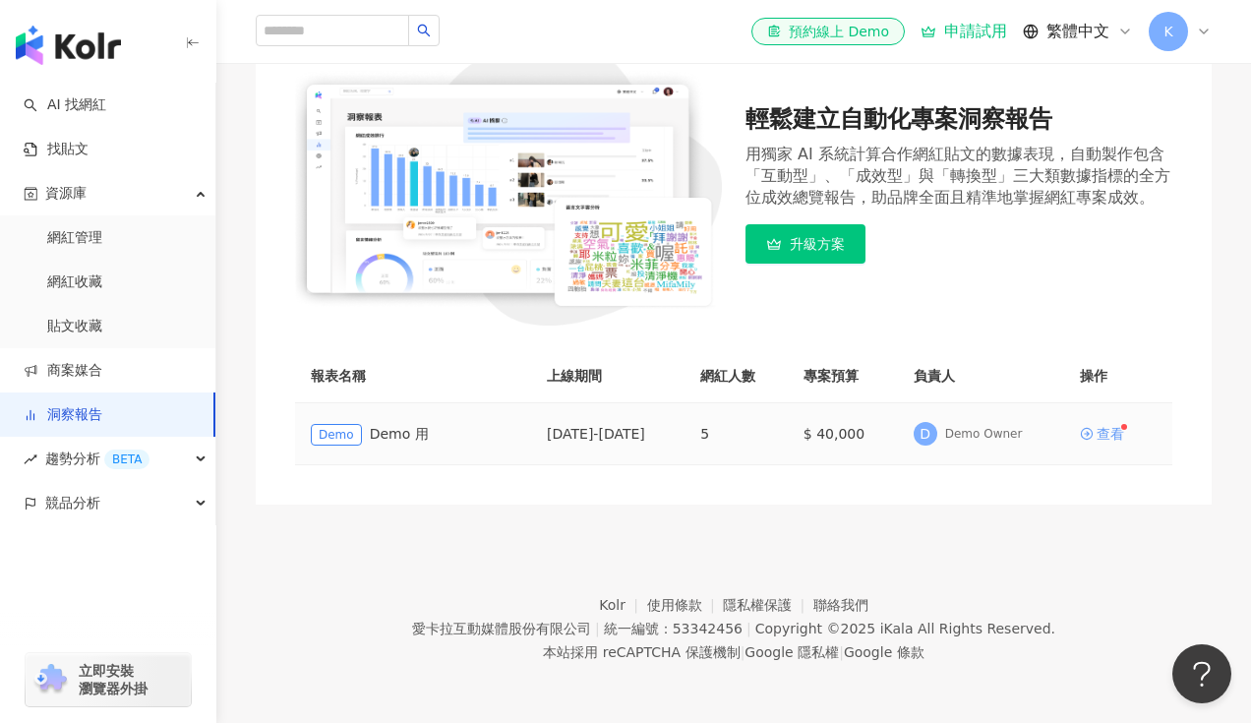
click at [1118, 434] on div "查看" at bounding box center [1111, 434] width 28 height 14
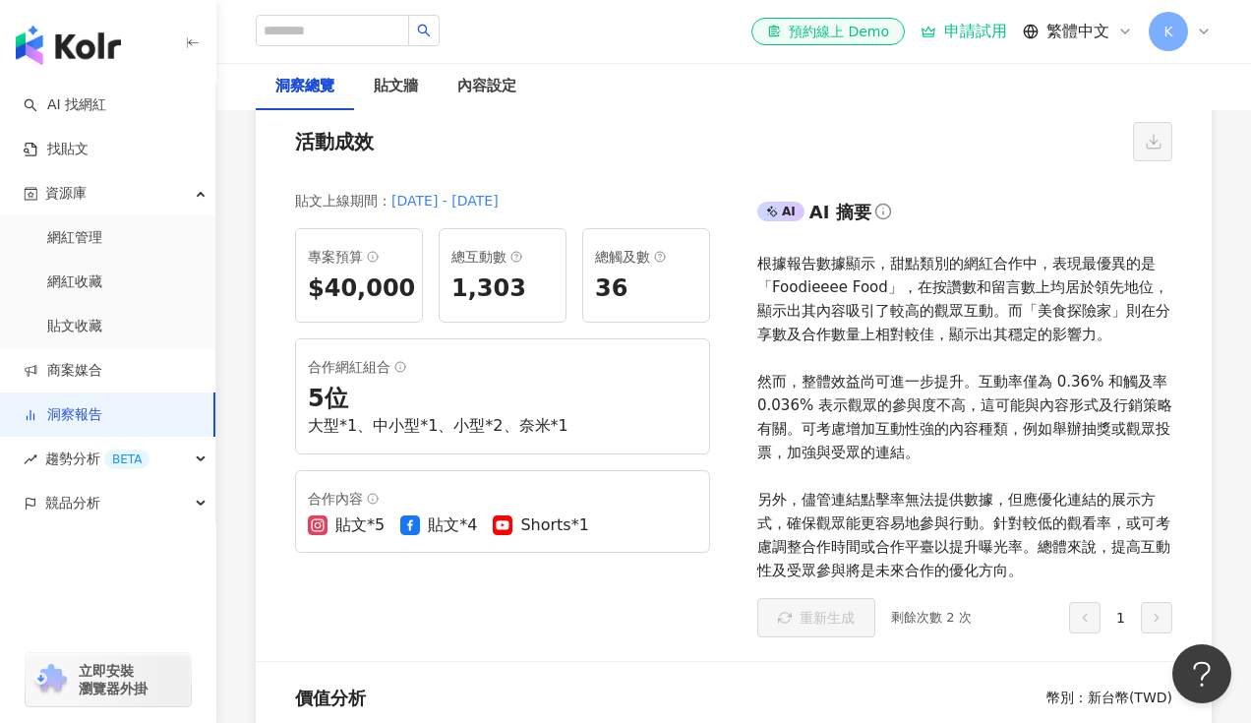
scroll to position [124, 0]
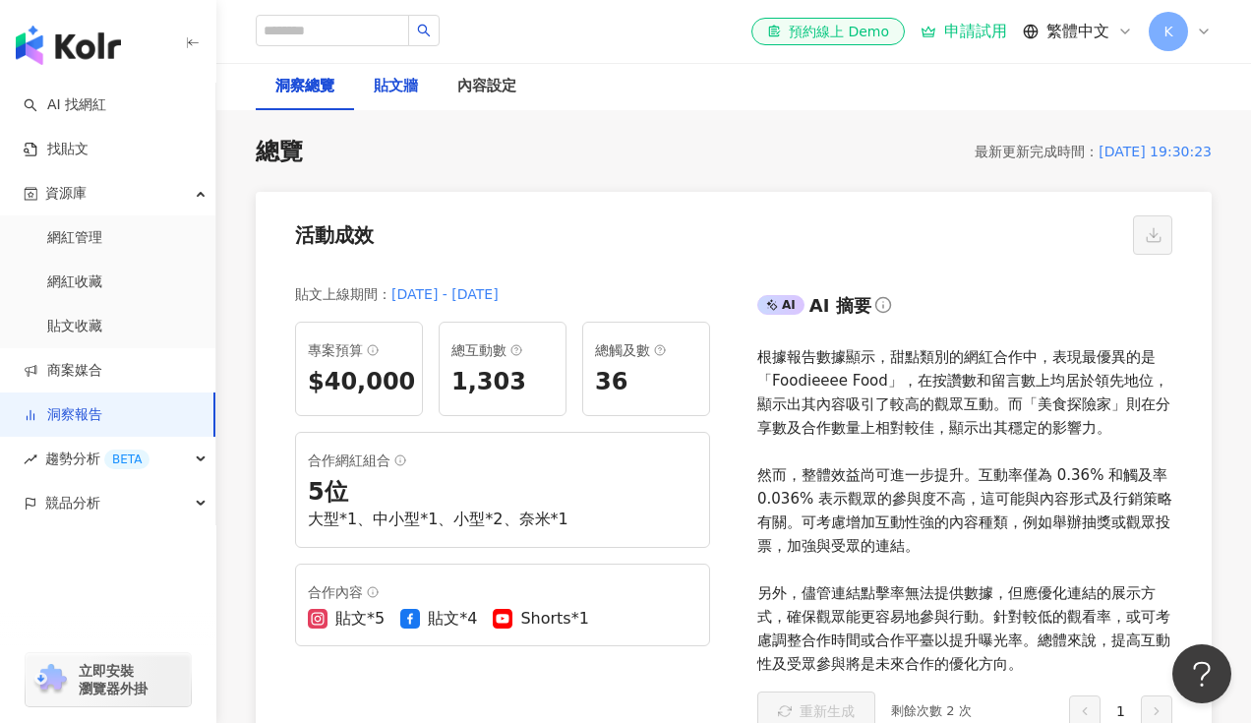
click at [396, 93] on div "貼文牆" at bounding box center [396, 87] width 44 height 24
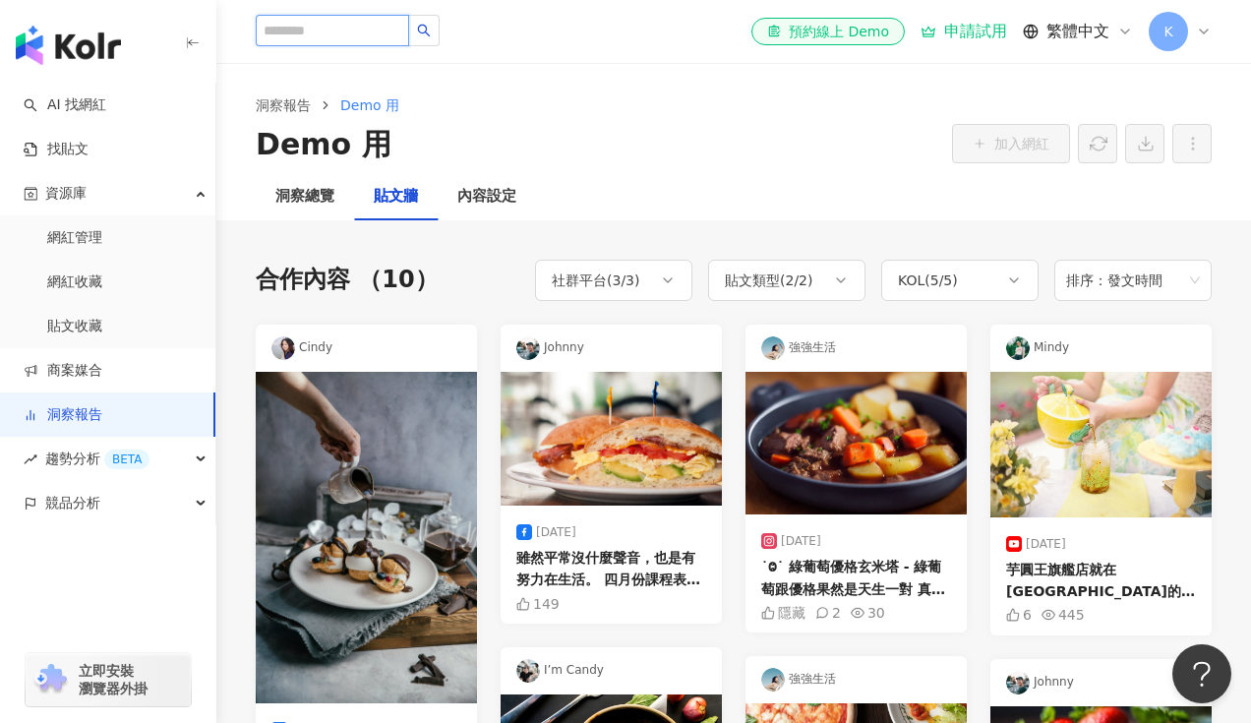
click at [348, 28] on input "search" at bounding box center [332, 30] width 153 height 31
type input "*******"
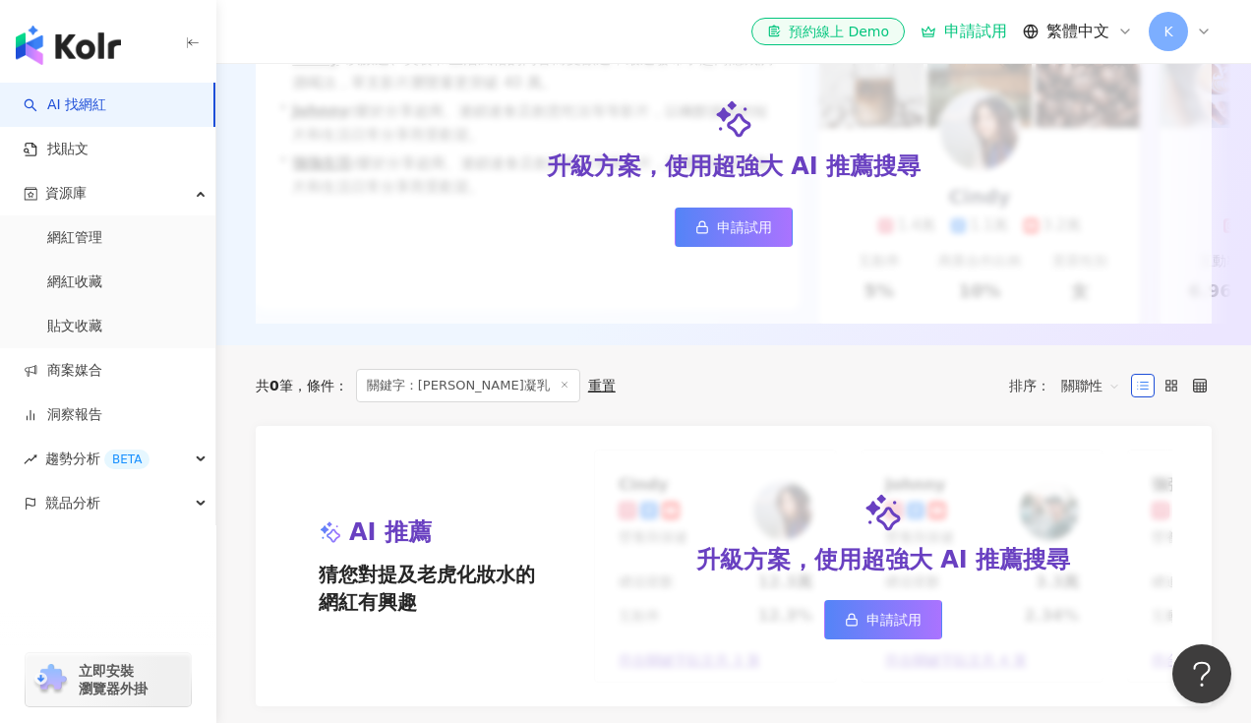
scroll to position [158, 0]
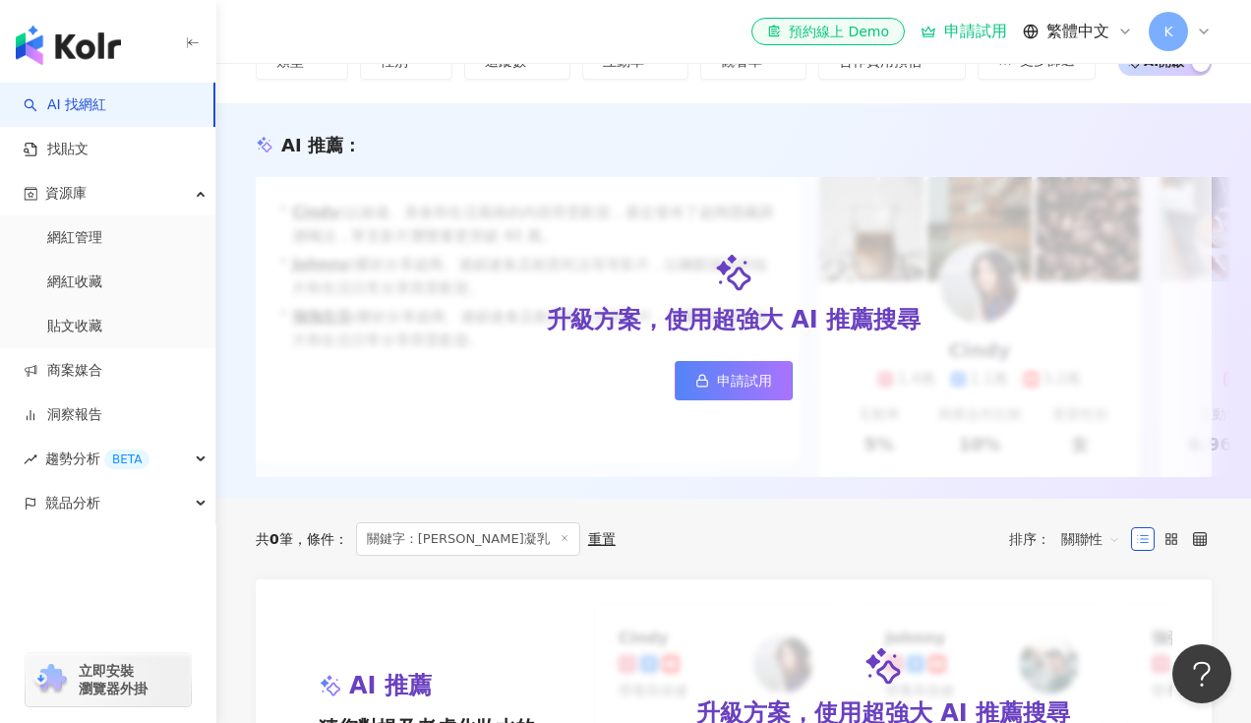
click at [740, 387] on span "申請試用" at bounding box center [744, 381] width 55 height 16
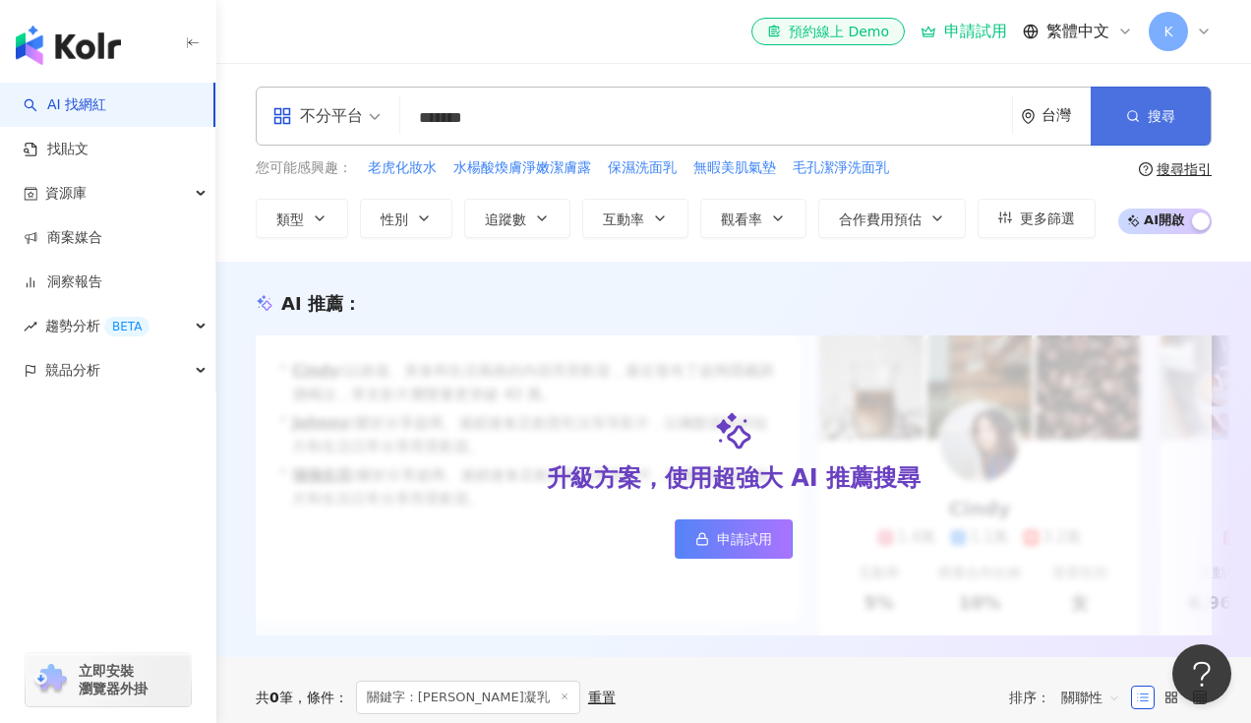
click at [1178, 94] on button "搜尋" at bounding box center [1151, 116] width 120 height 59
click at [1168, 119] on span "搜尋" at bounding box center [1162, 116] width 28 height 16
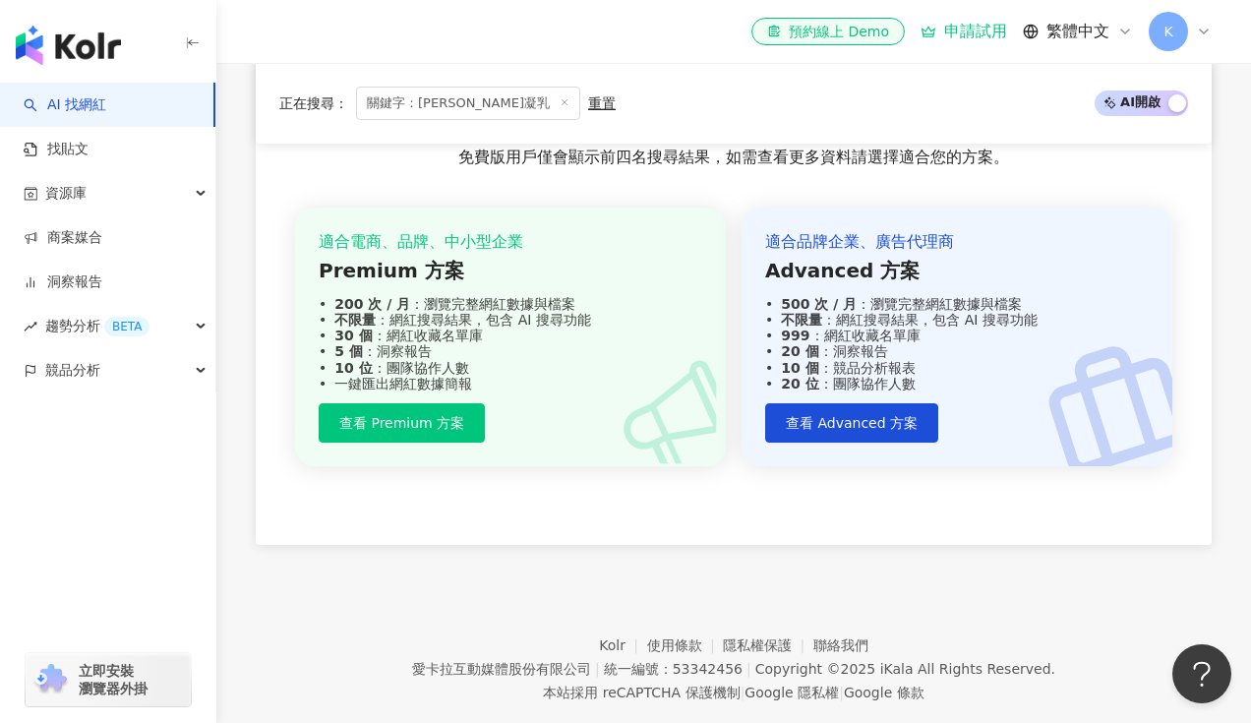
scroll to position [1118, 0]
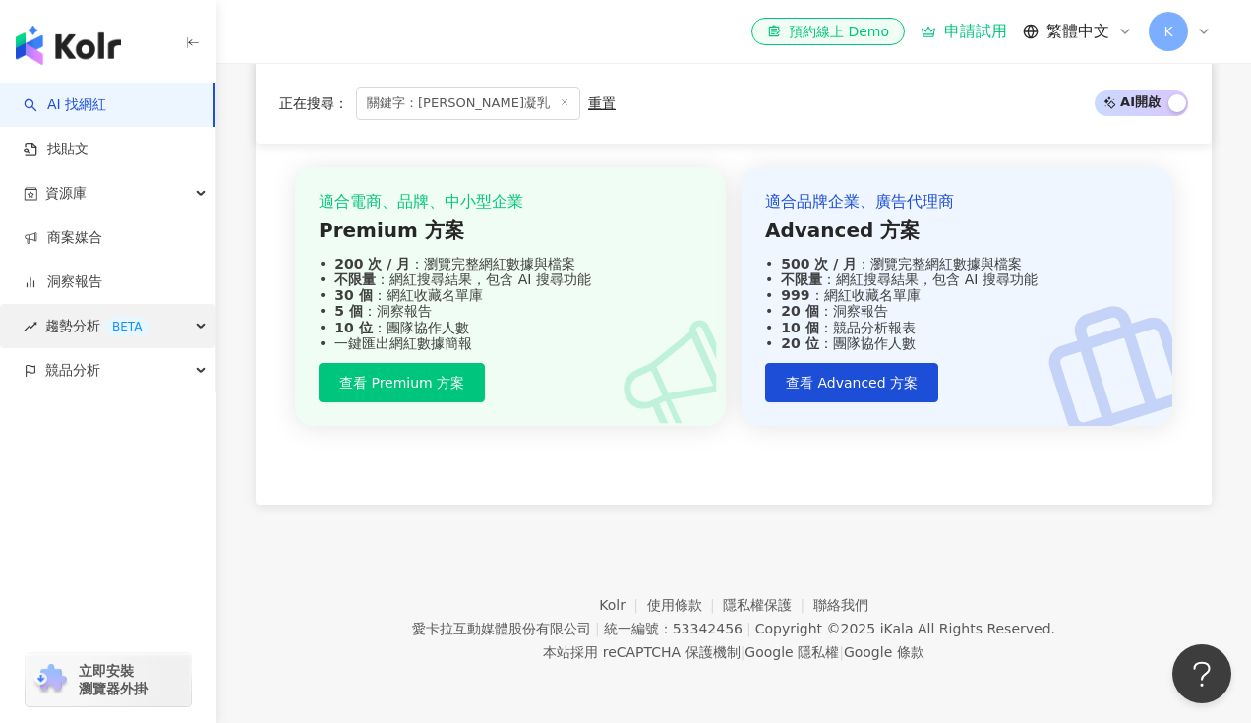
click at [117, 329] on div "BETA" at bounding box center [126, 327] width 45 height 20
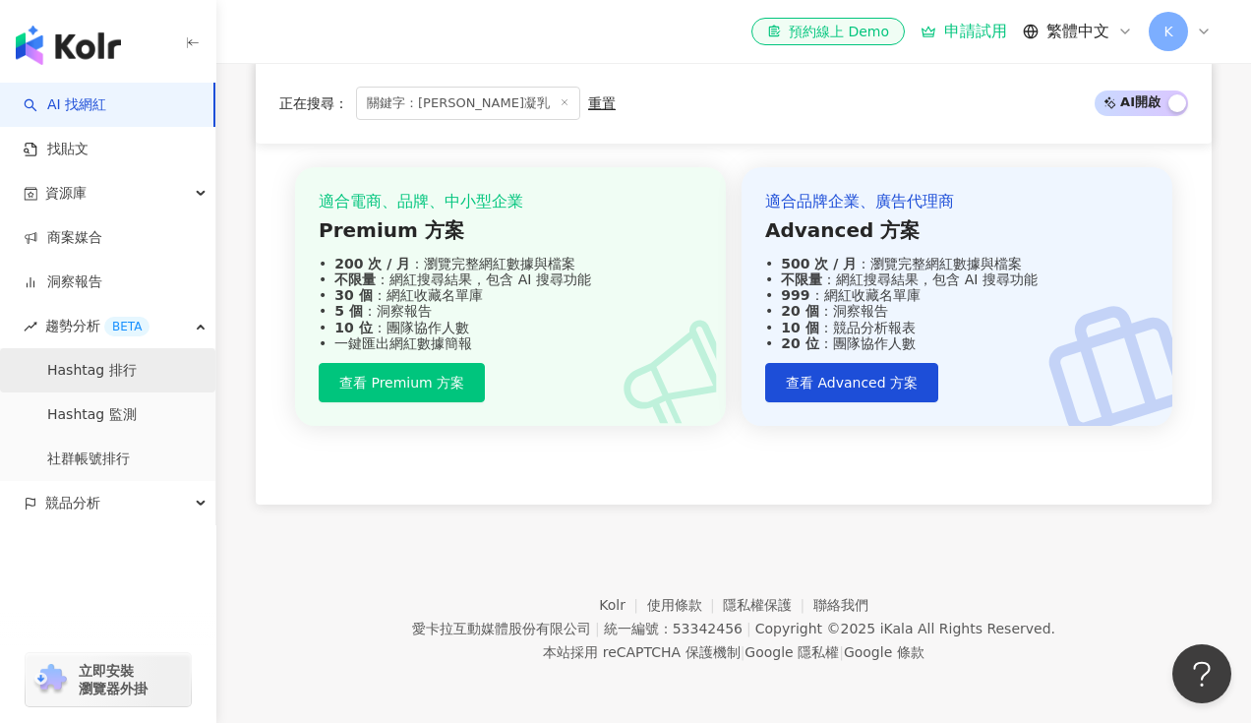
click at [125, 371] on link "Hashtag 排行" at bounding box center [92, 371] width 90 height 20
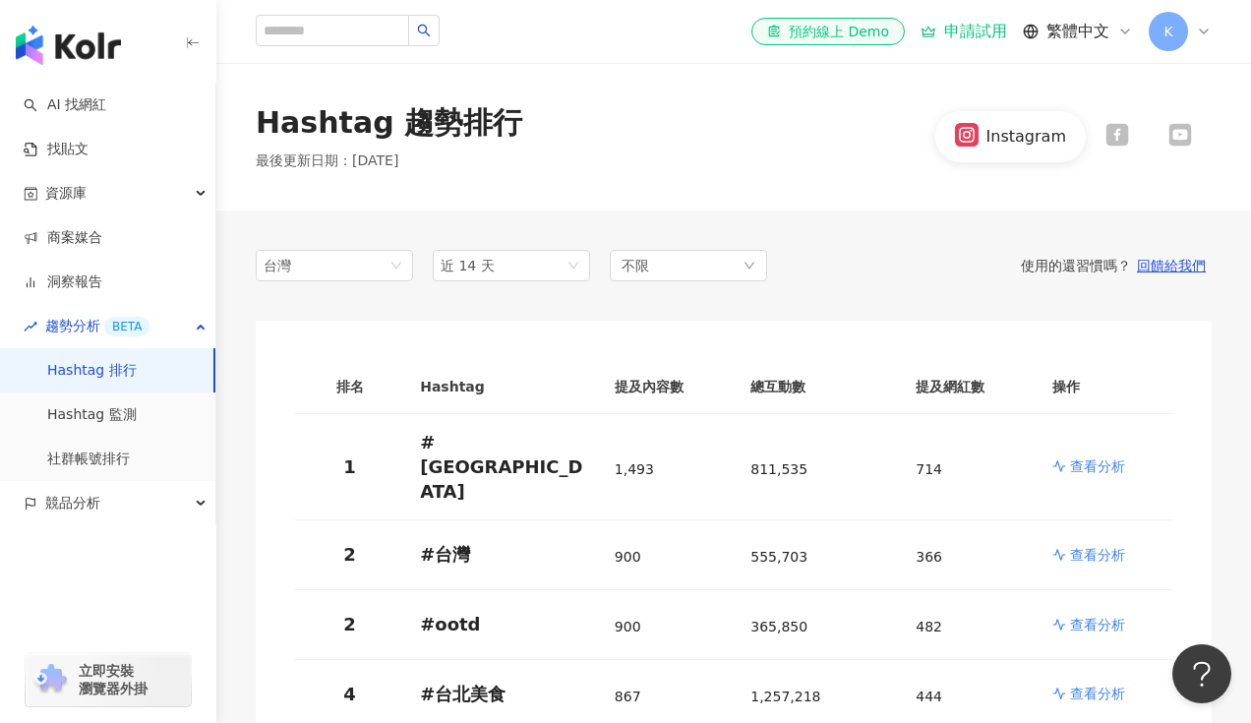
click at [325, 33] on input "search" at bounding box center [332, 30] width 153 height 31
type input "*"
type input "*******"
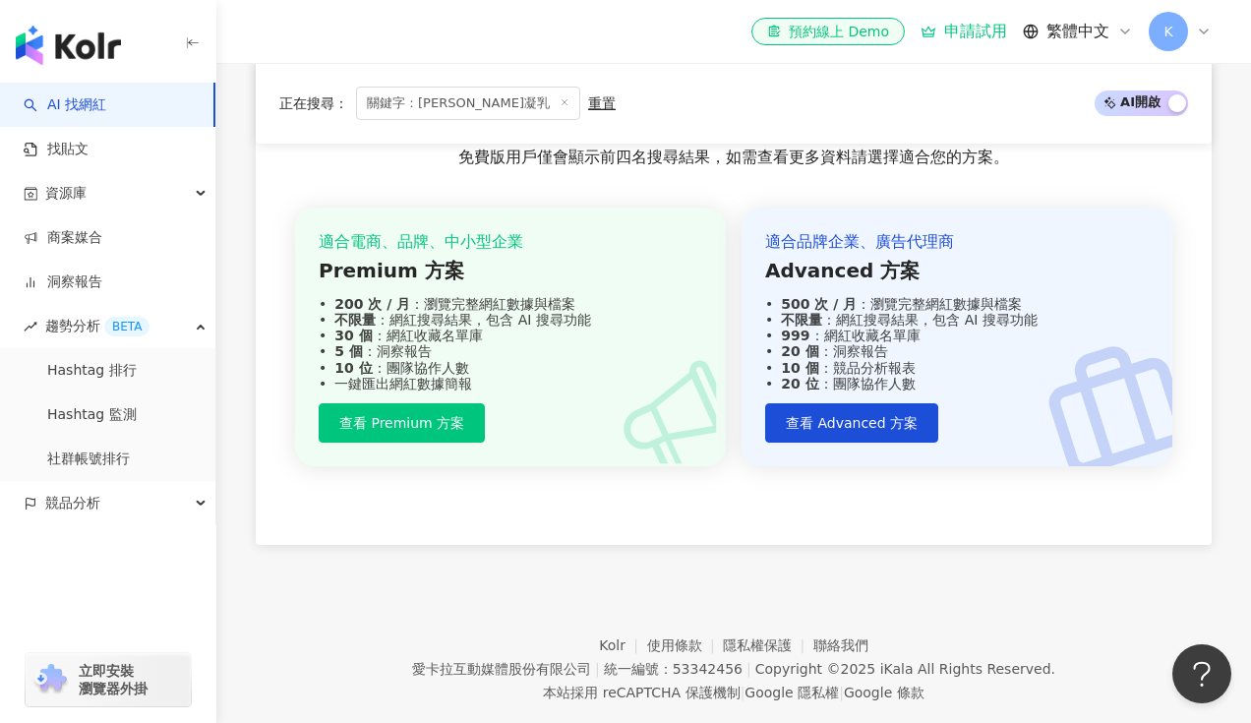
scroll to position [1118, 0]
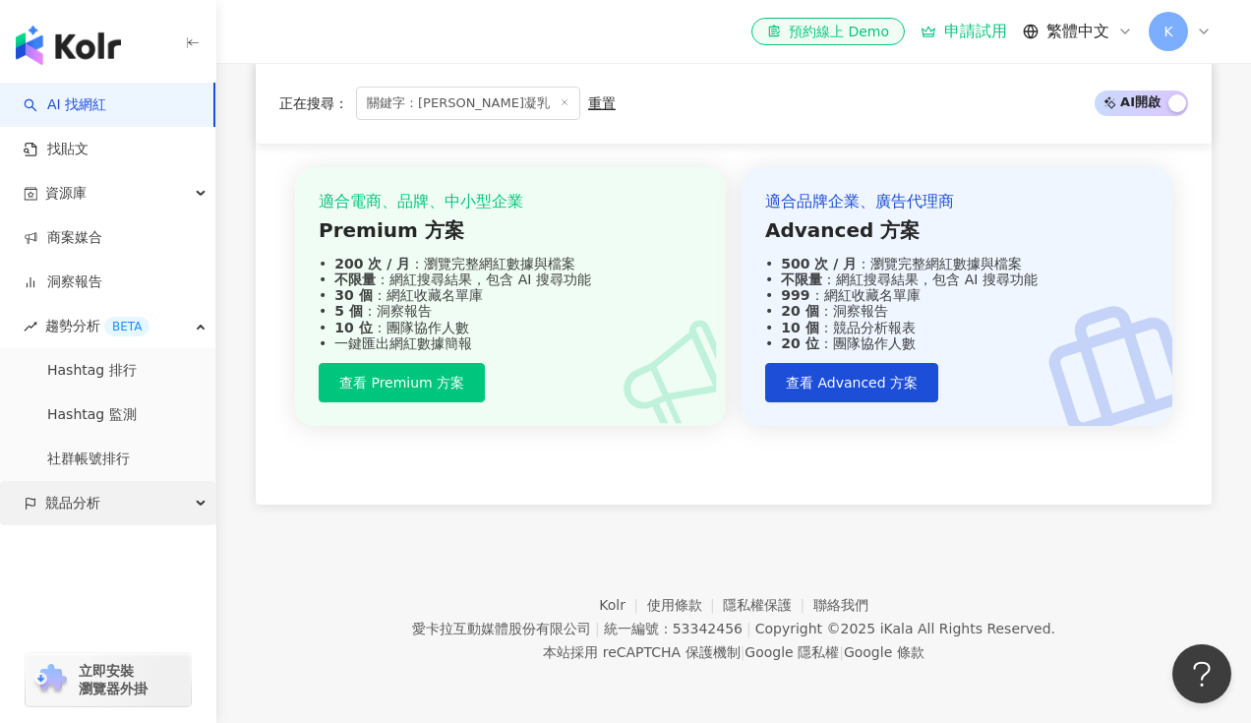
click at [98, 513] on span "競品分析" at bounding box center [72, 503] width 55 height 44
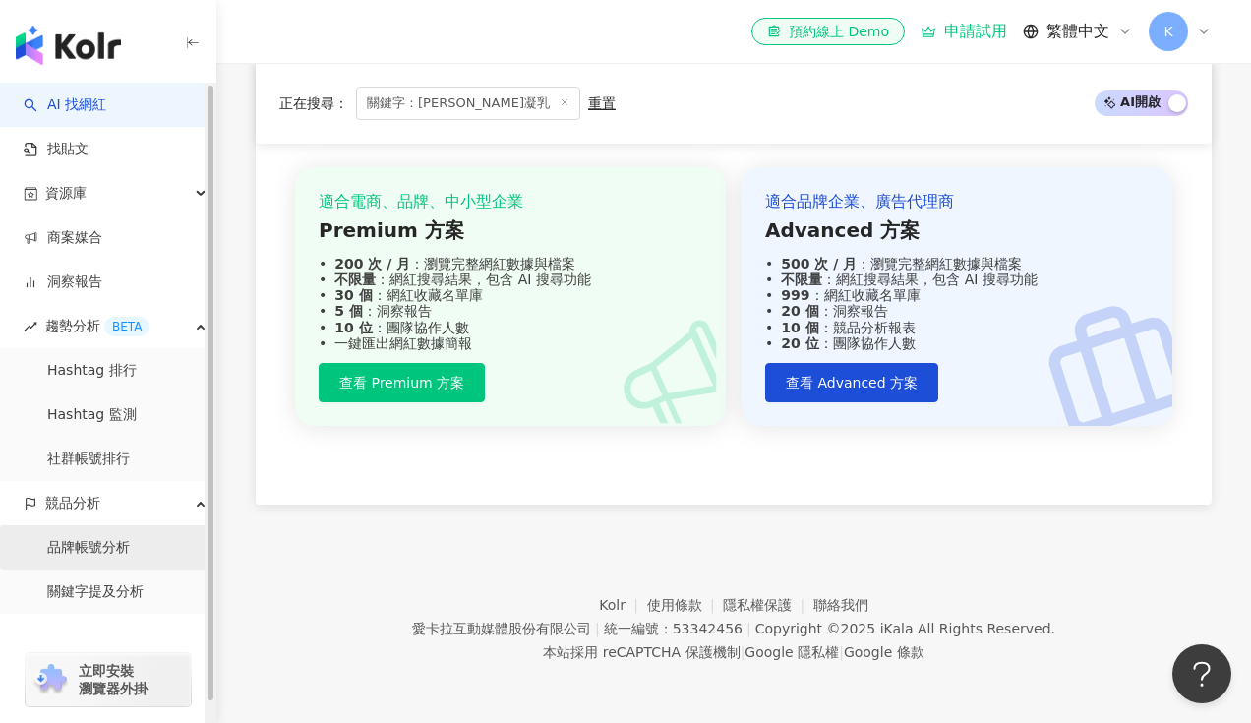
click at [121, 558] on link "品牌帳號分析" at bounding box center [88, 548] width 83 height 20
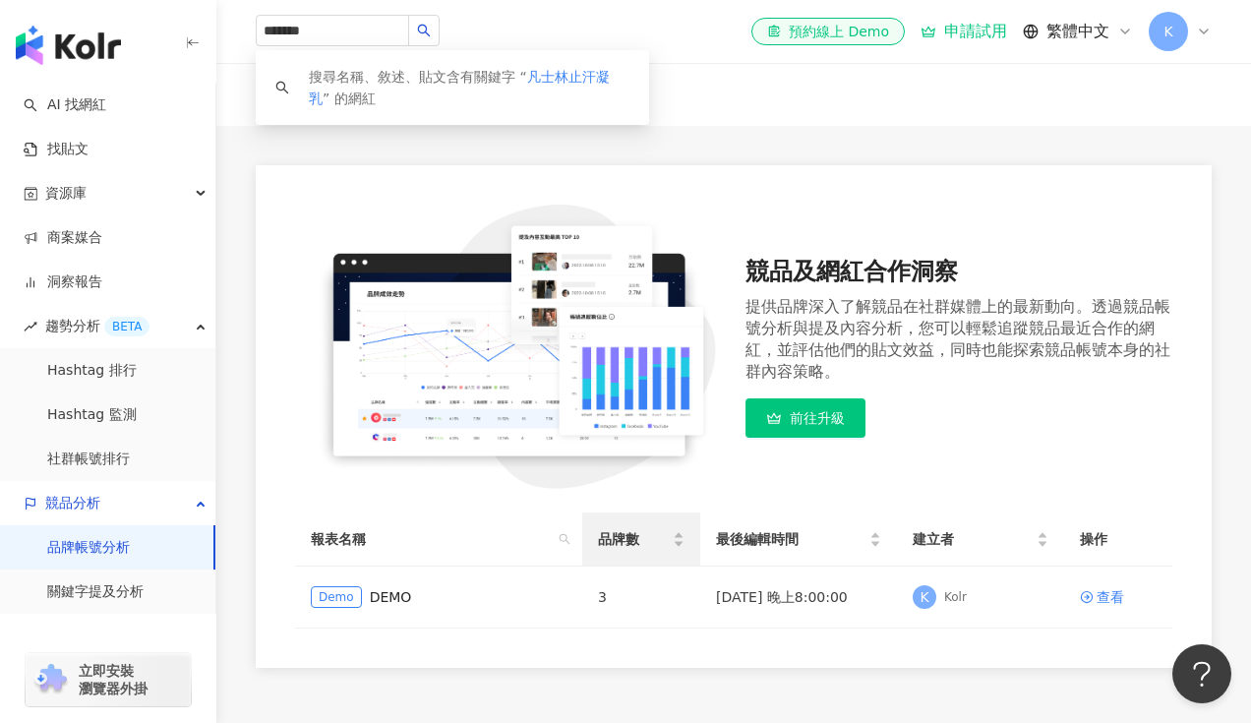
scroll to position [70, 0]
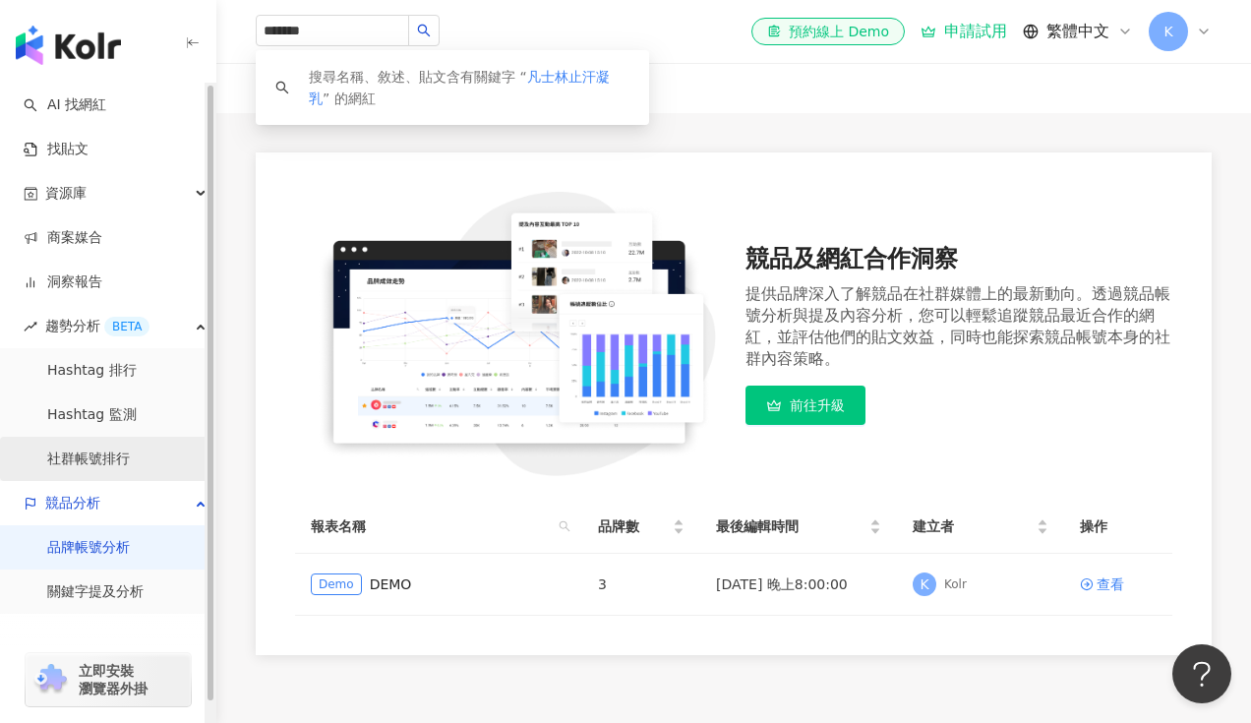
click at [122, 464] on link "社群帳號排行" at bounding box center [88, 460] width 83 height 20
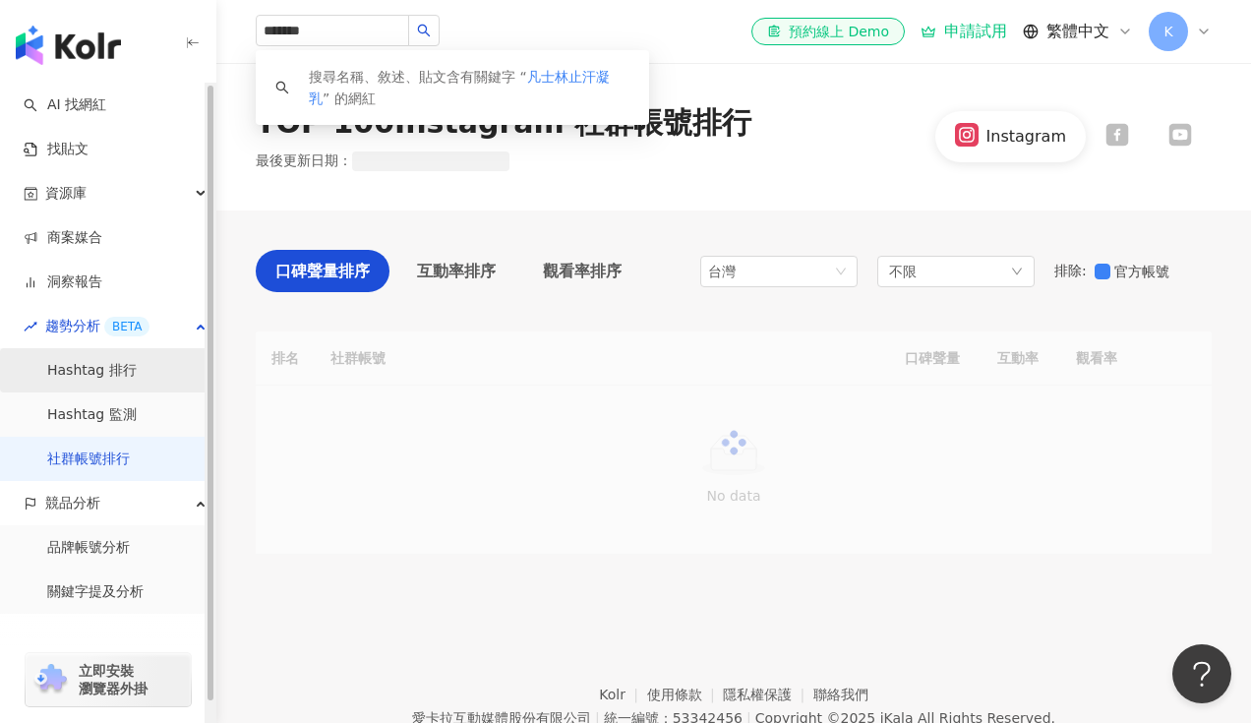
click at [122, 381] on link "Hashtag 排行" at bounding box center [92, 371] width 90 height 20
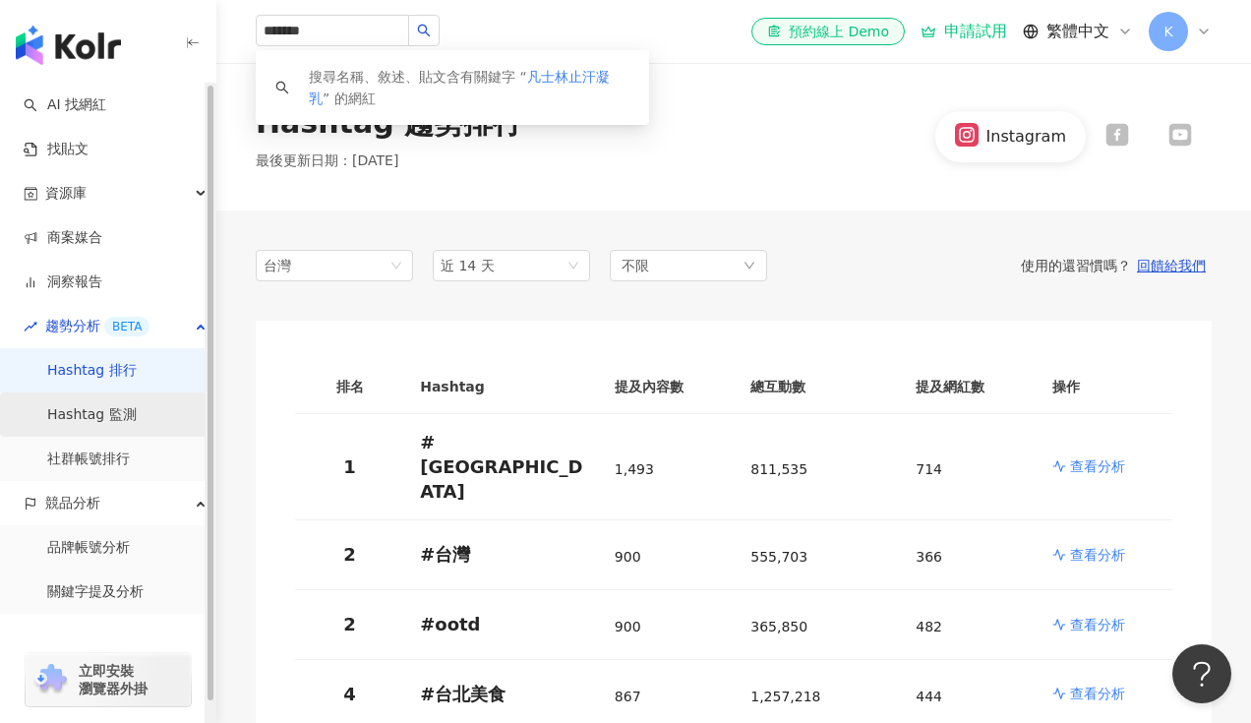
click at [124, 425] on link "Hashtag 監測" at bounding box center [92, 415] width 90 height 20
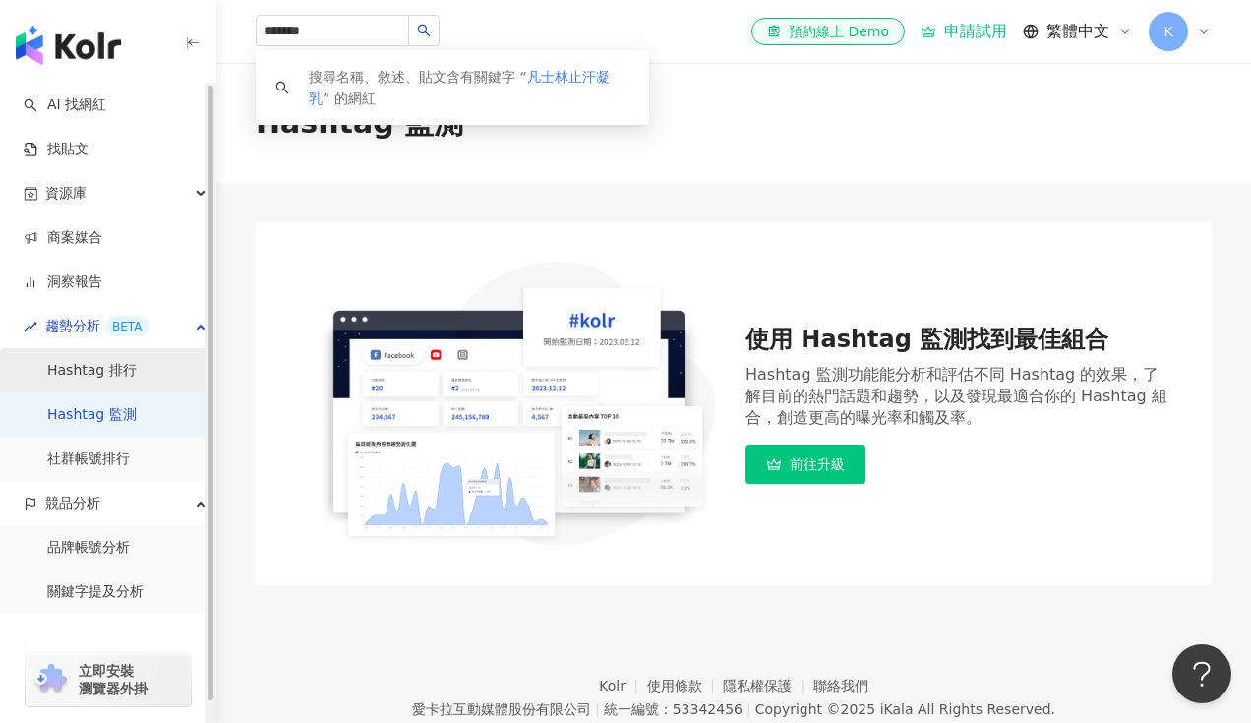
click at [124, 381] on link "Hashtag 排行" at bounding box center [92, 371] width 90 height 20
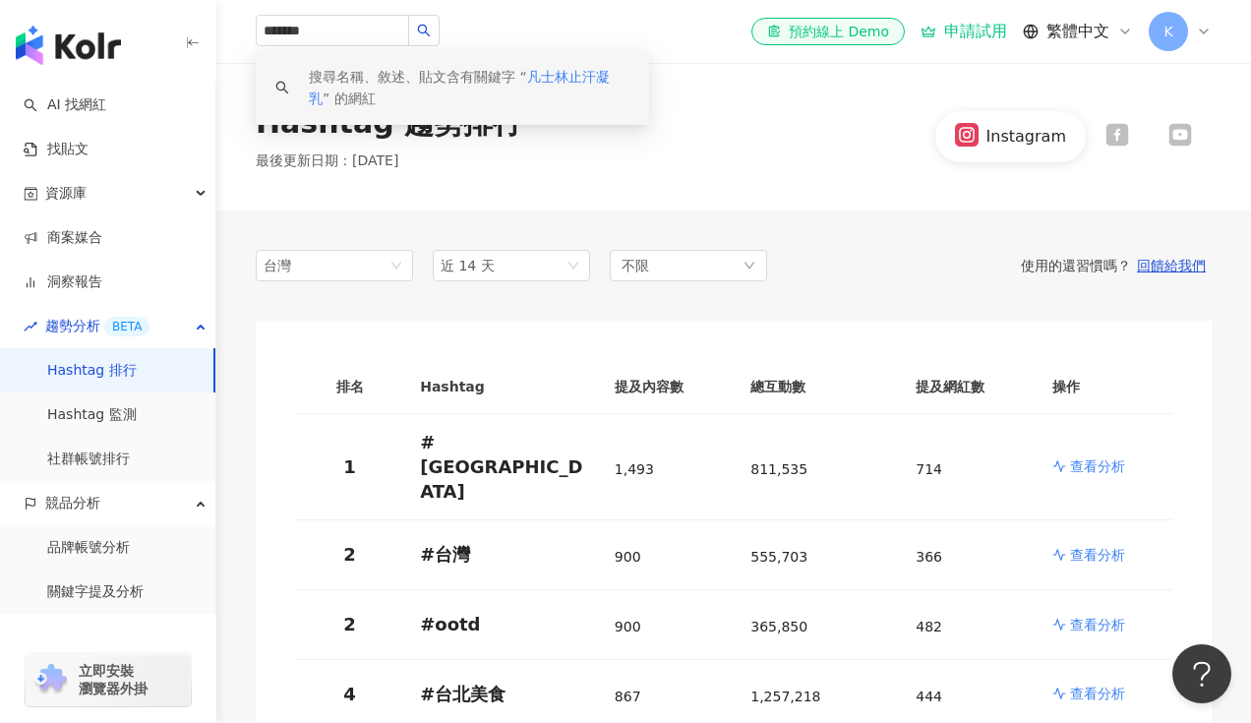
click at [695, 198] on div "Hashtag 趨勢排行 最後更新日期 ： [DATE] Instagram" at bounding box center [733, 137] width 1035 height 148
click at [1184, 42] on div "K" at bounding box center [1180, 31] width 63 height 39
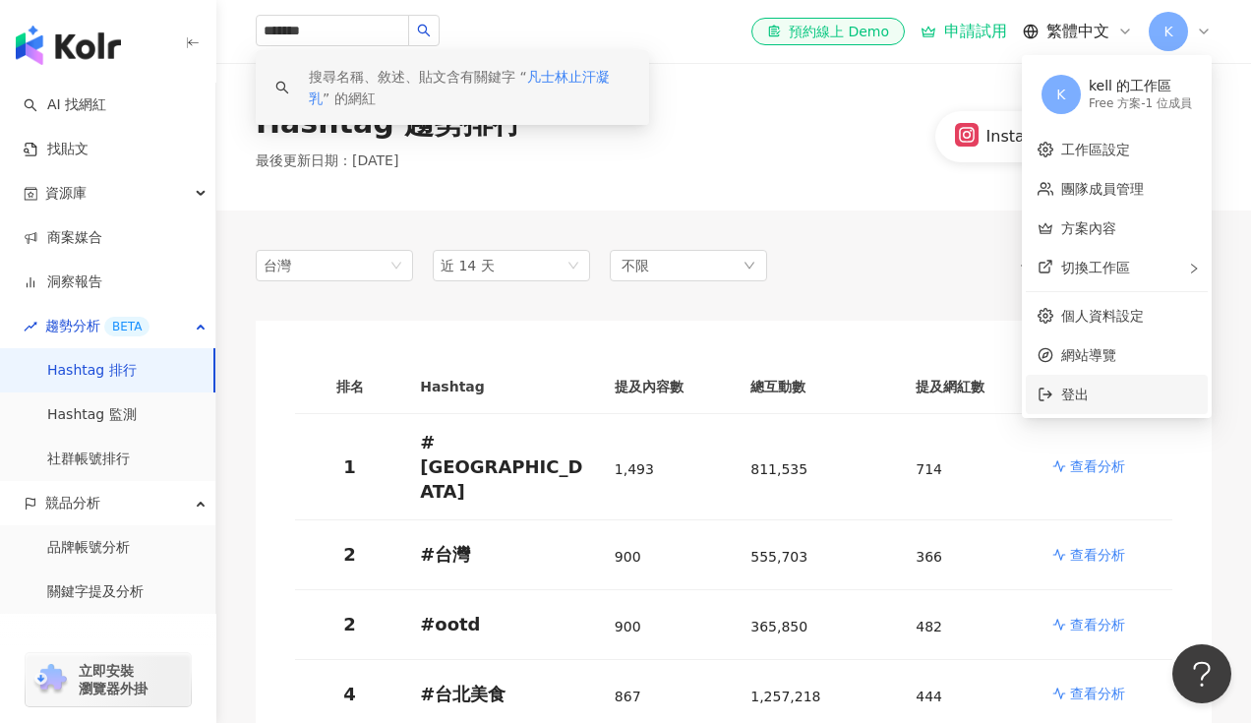
click at [1063, 395] on span "登出" at bounding box center [1075, 395] width 28 height 16
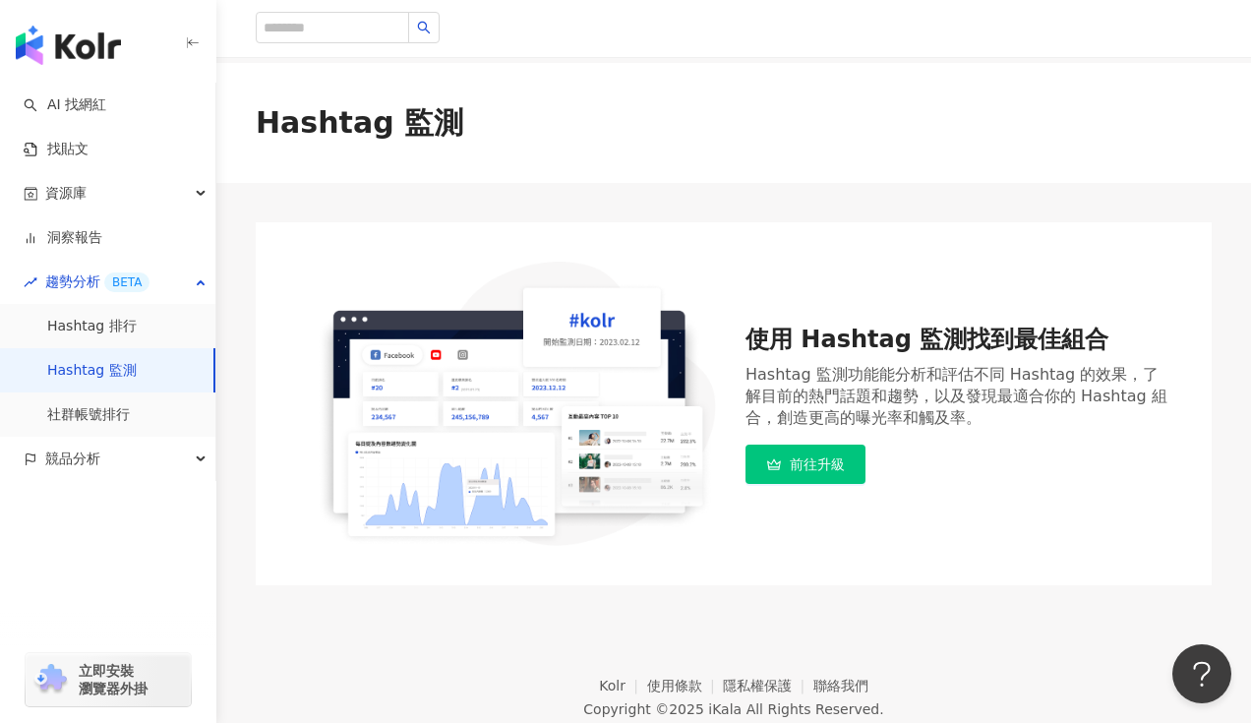
click at [64, 496] on div "button" at bounding box center [108, 546] width 216 height 130
click at [116, 322] on link "Hashtag 排行" at bounding box center [92, 327] width 90 height 20
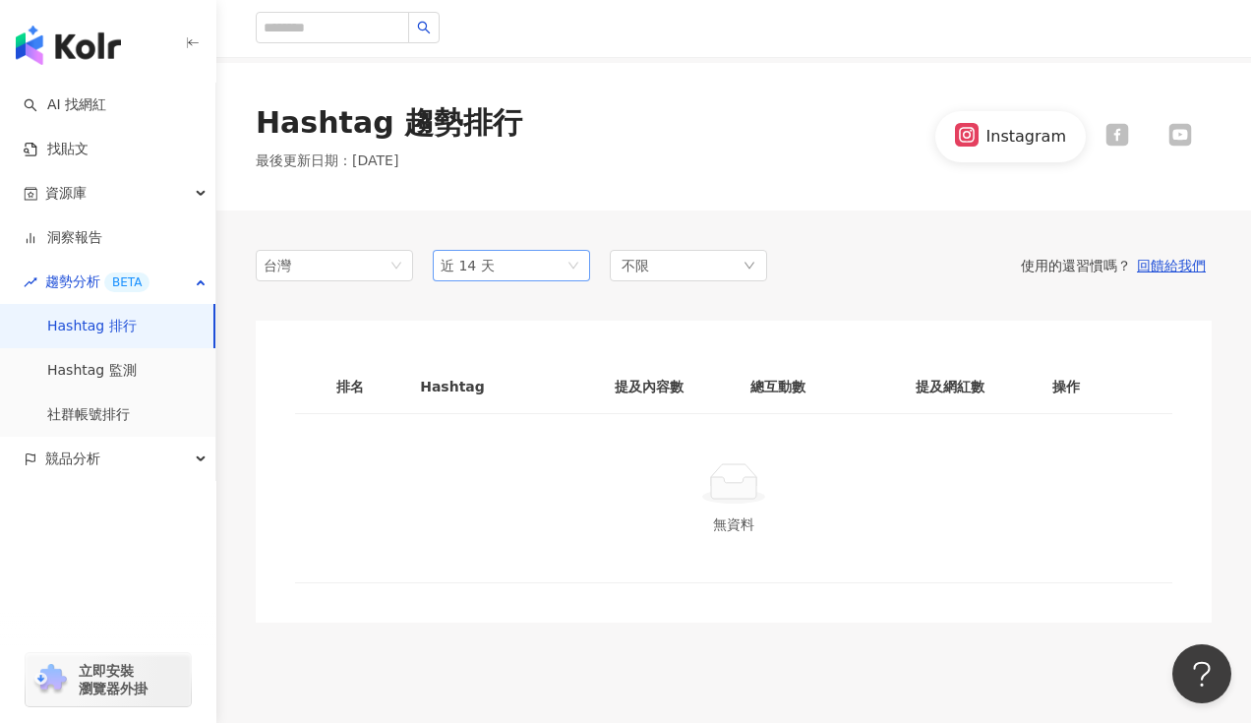
click at [518, 261] on span "近 14 天" at bounding box center [512, 266] width 142 height 30
click at [714, 185] on div "Hashtag 趨勢排行 最後更新日期 ： [DATE] Instagram" at bounding box center [733, 137] width 1035 height 148
click at [332, 35] on input "search" at bounding box center [332, 27] width 153 height 31
type input "*"
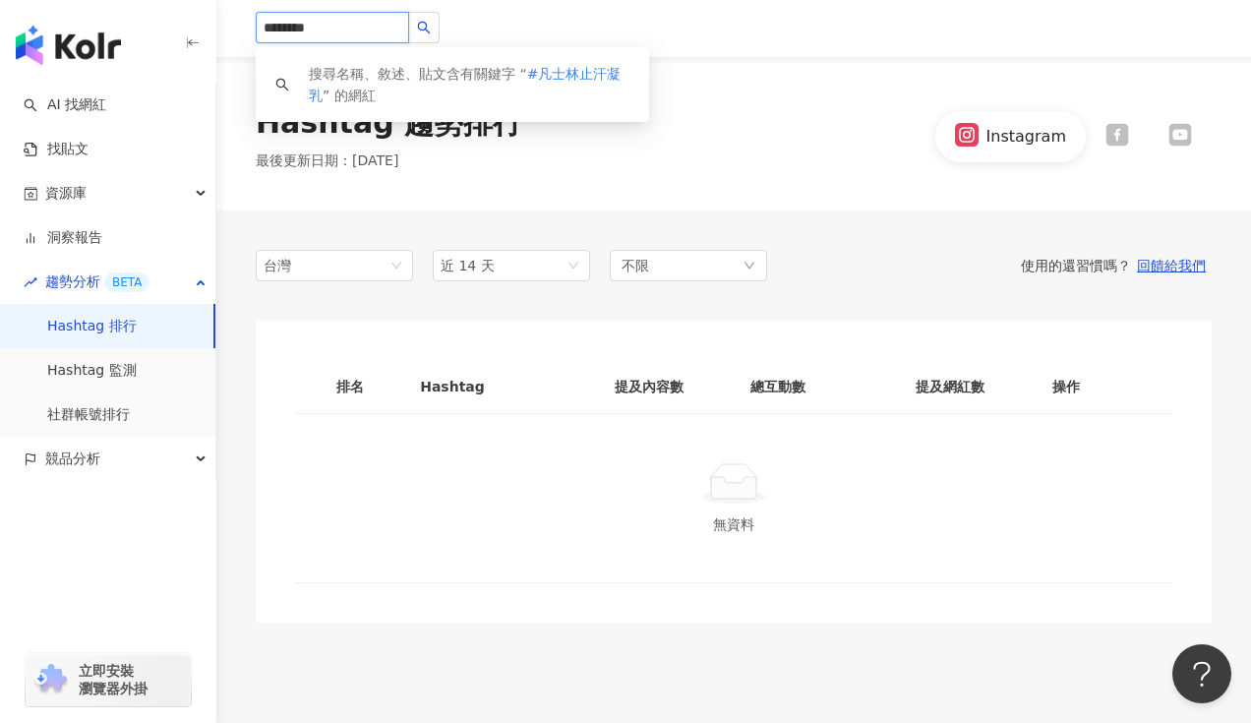
type input "********"
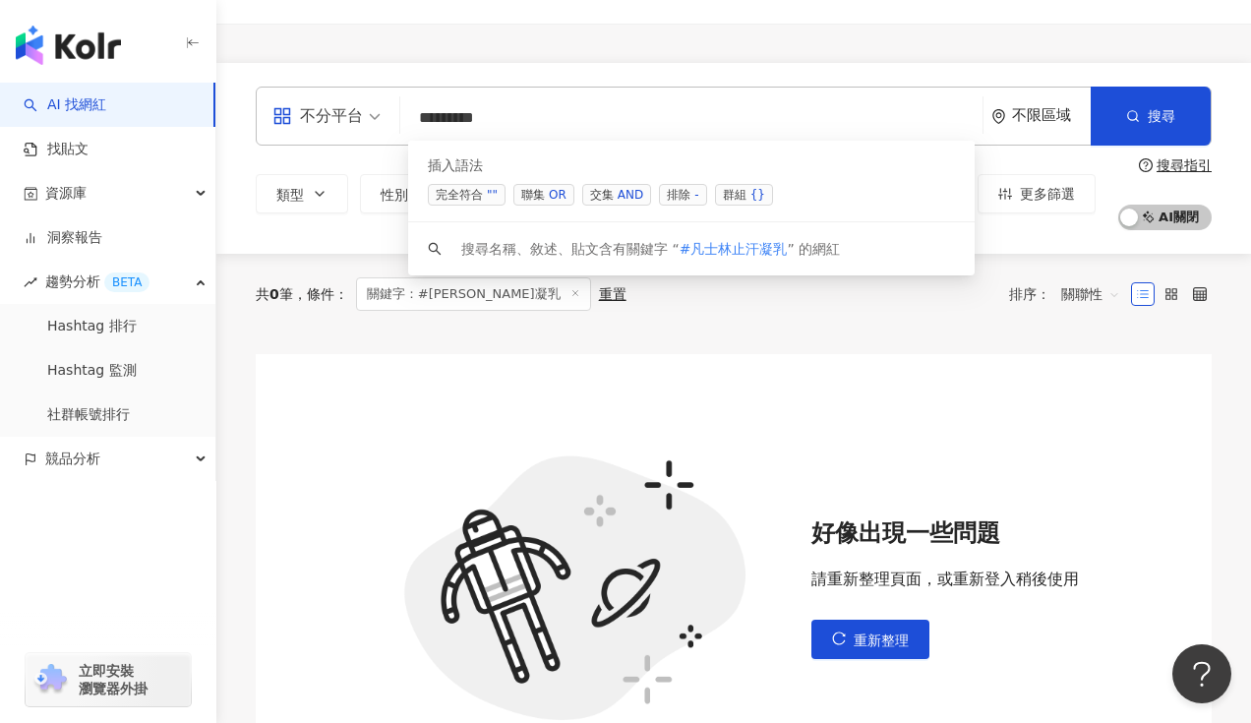
click at [672, 563] on img at bounding box center [576, 588] width 374 height 350
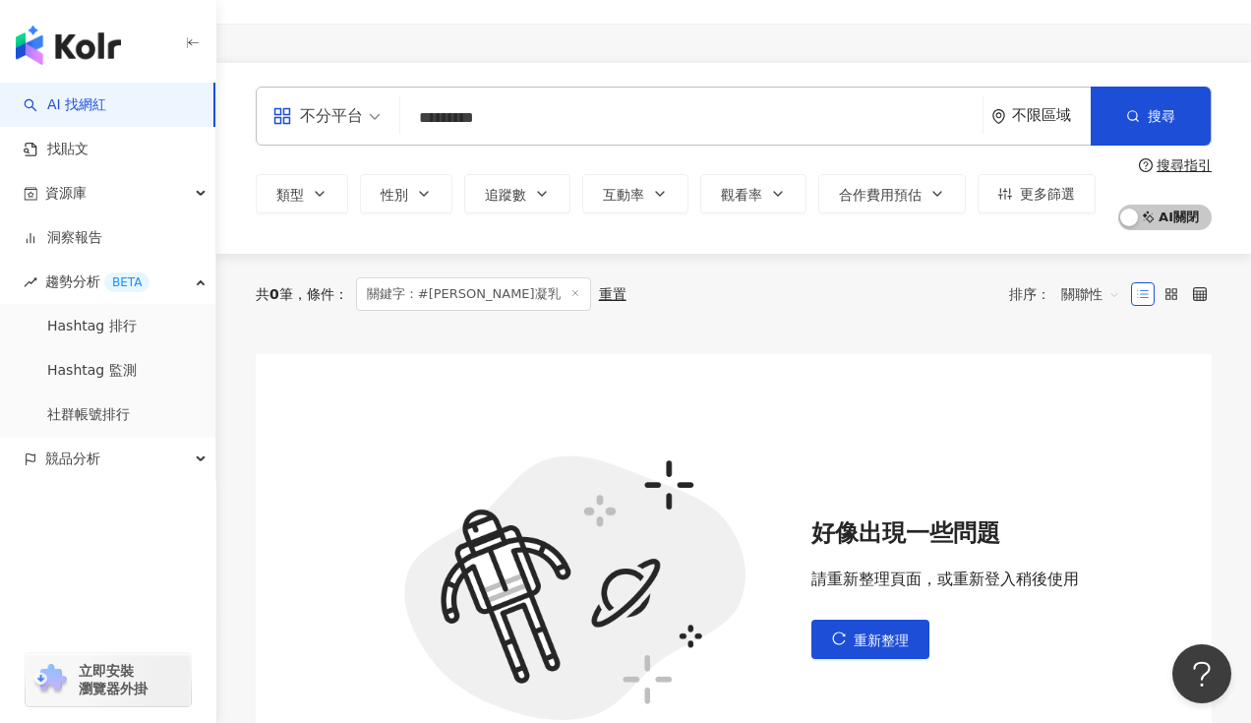
click at [555, 122] on input "********" at bounding box center [691, 117] width 567 height 37
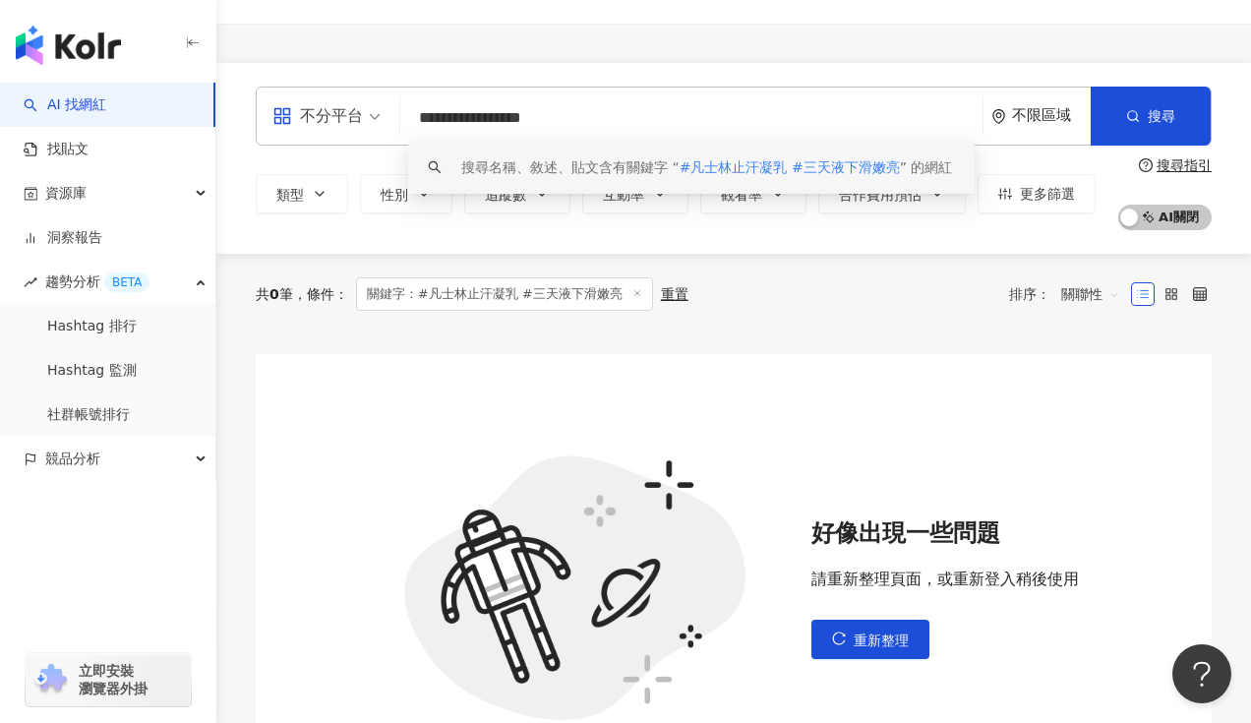
click at [840, 167] on span "#凡士林止汗凝乳 #三天液下滑嫩亮" at bounding box center [790, 167] width 220 height 16
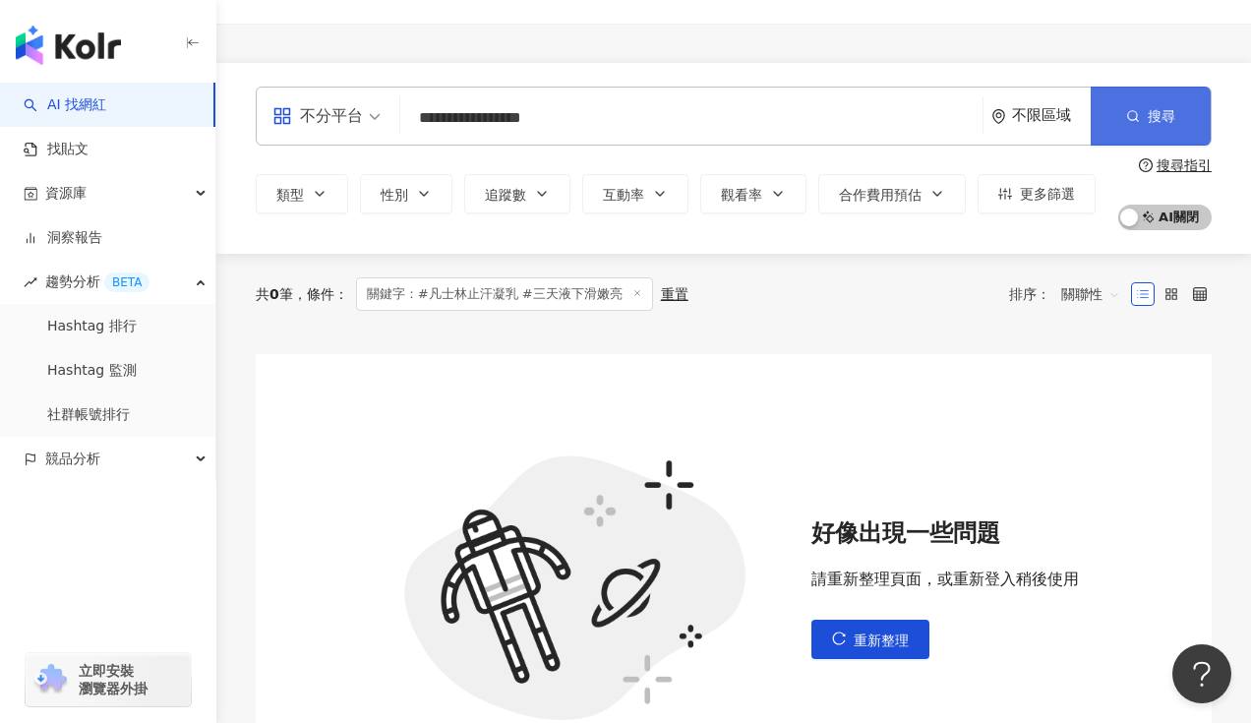
click at [1143, 120] on button "搜尋" at bounding box center [1151, 116] width 120 height 59
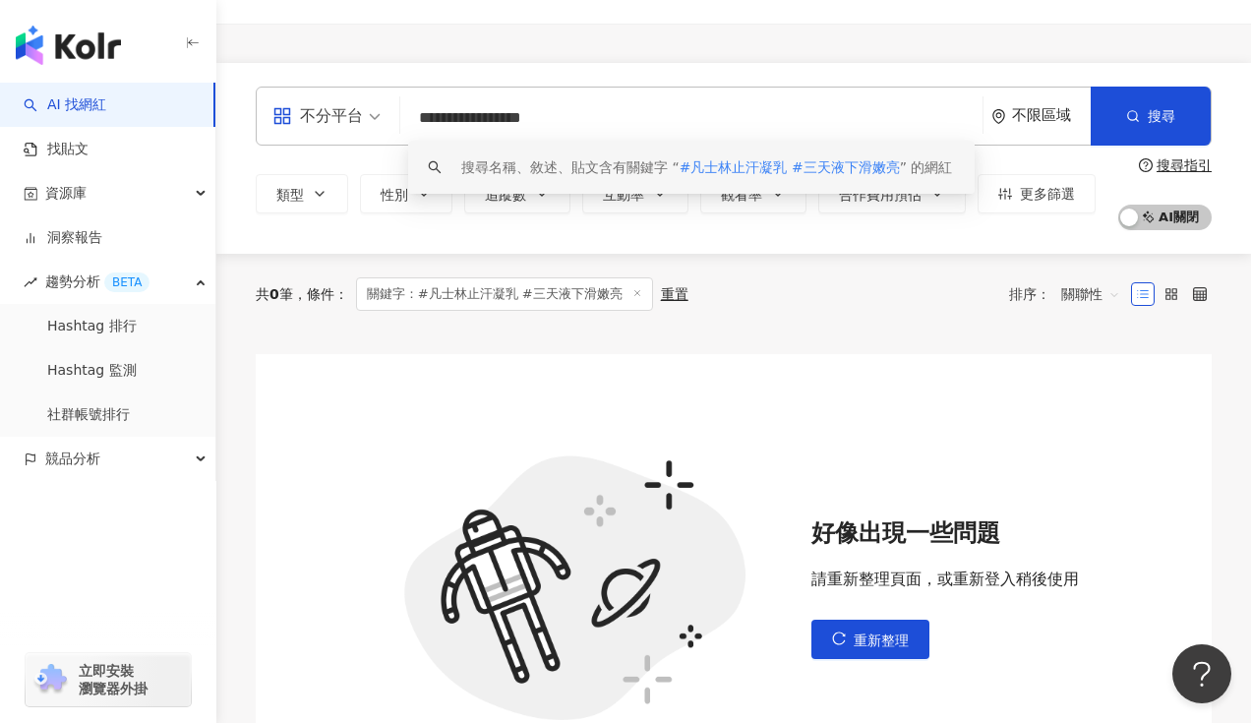
drag, startPoint x: 539, startPoint y: 121, endPoint x: 372, endPoint y: 120, distance: 167.2
click at [372, 120] on div "**********" at bounding box center [734, 116] width 956 height 59
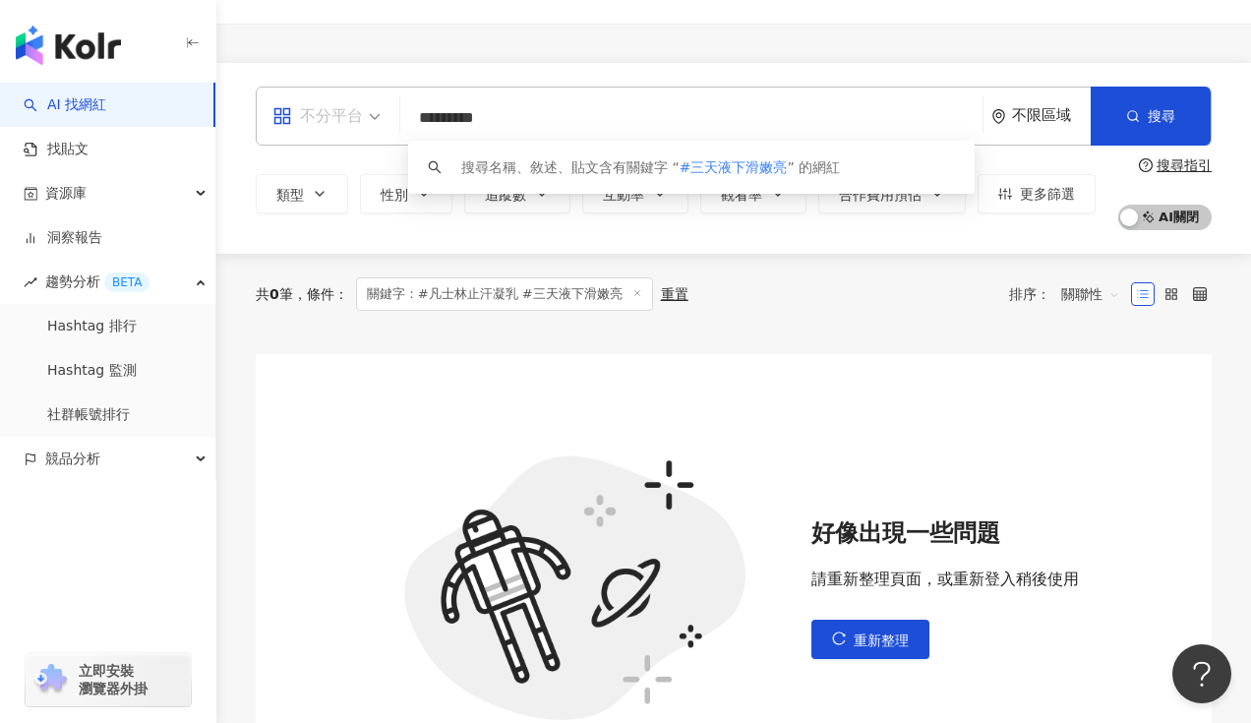
click at [370, 109] on span "不分平台" at bounding box center [326, 115] width 108 height 31
type input "********"
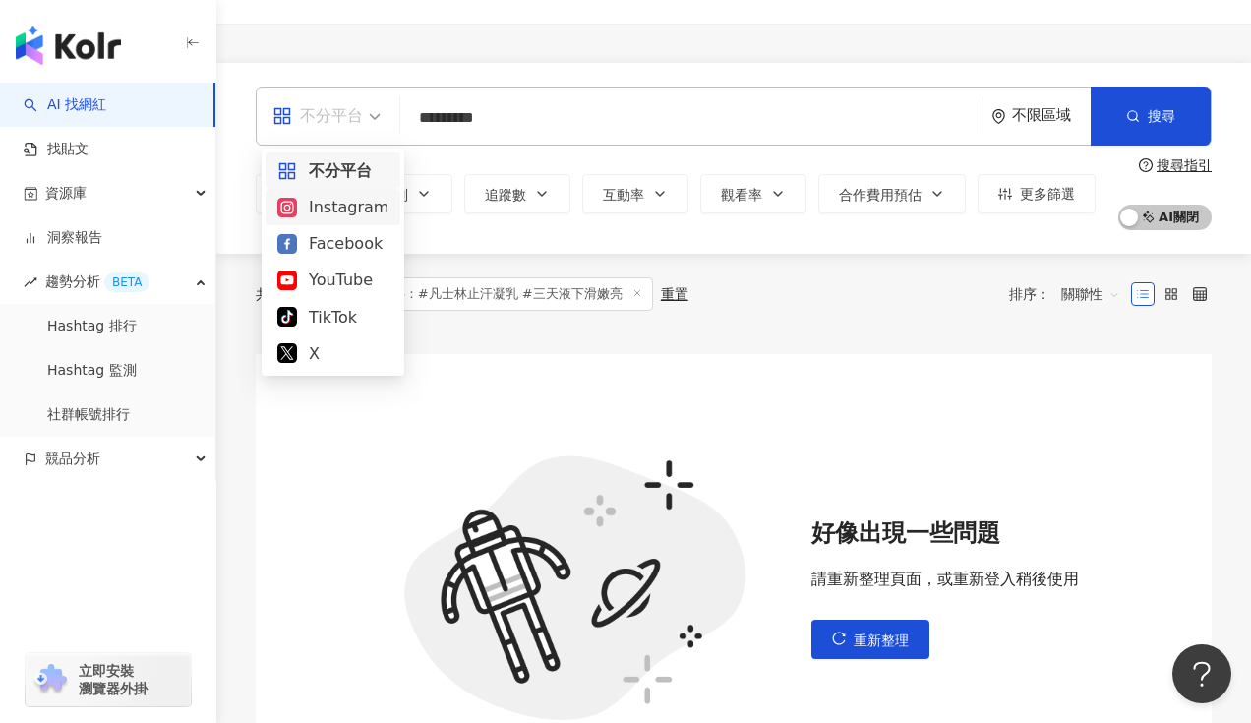
click at [333, 217] on div "Instagram" at bounding box center [332, 207] width 111 height 25
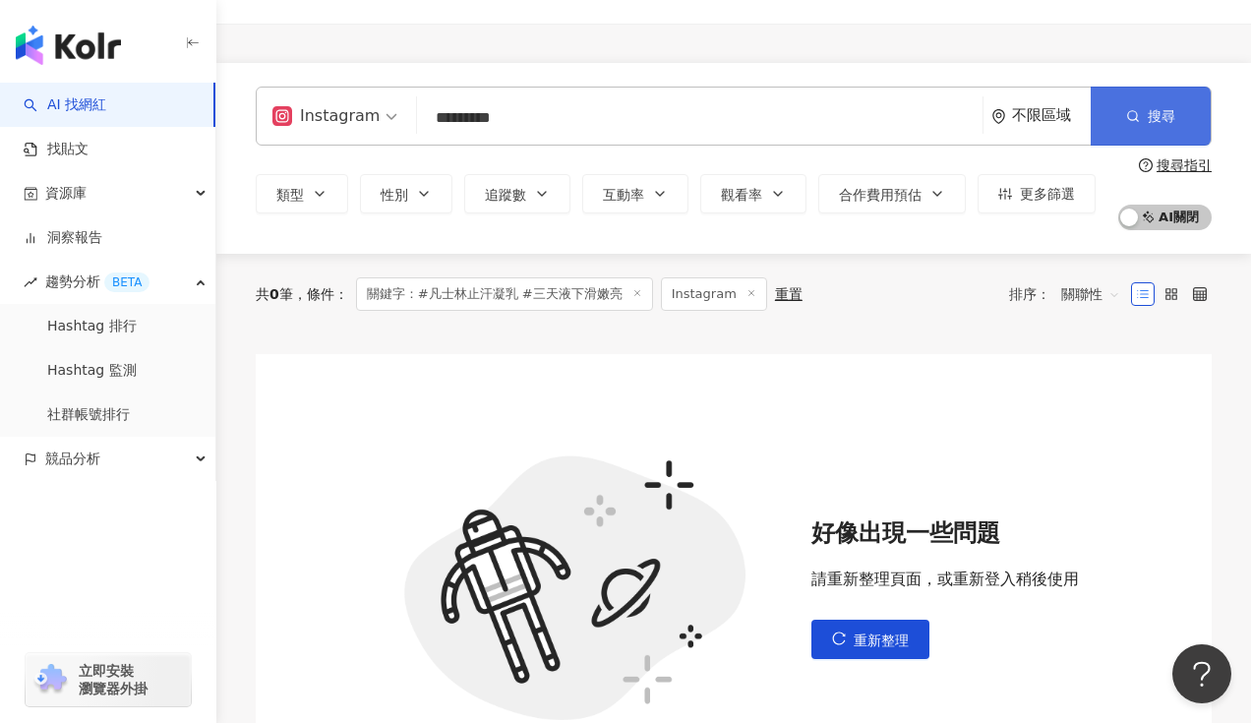
click at [1119, 135] on button "搜尋" at bounding box center [1151, 116] width 120 height 59
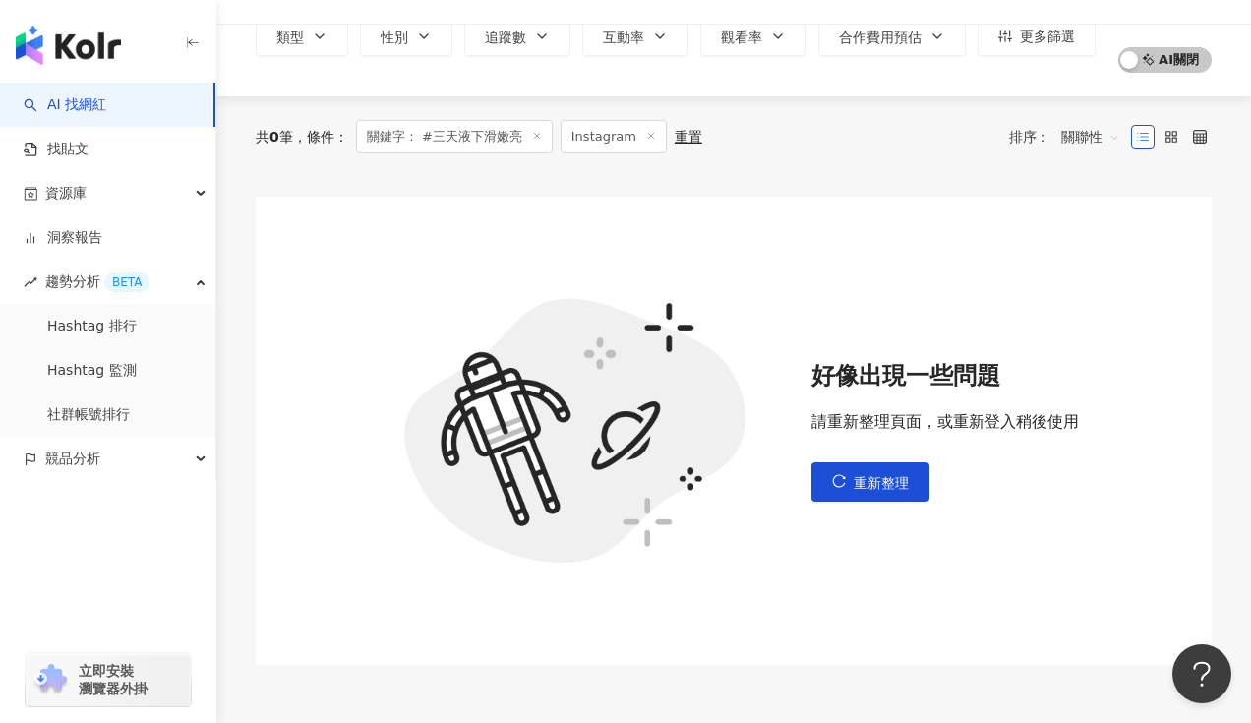
scroll to position [367, 0]
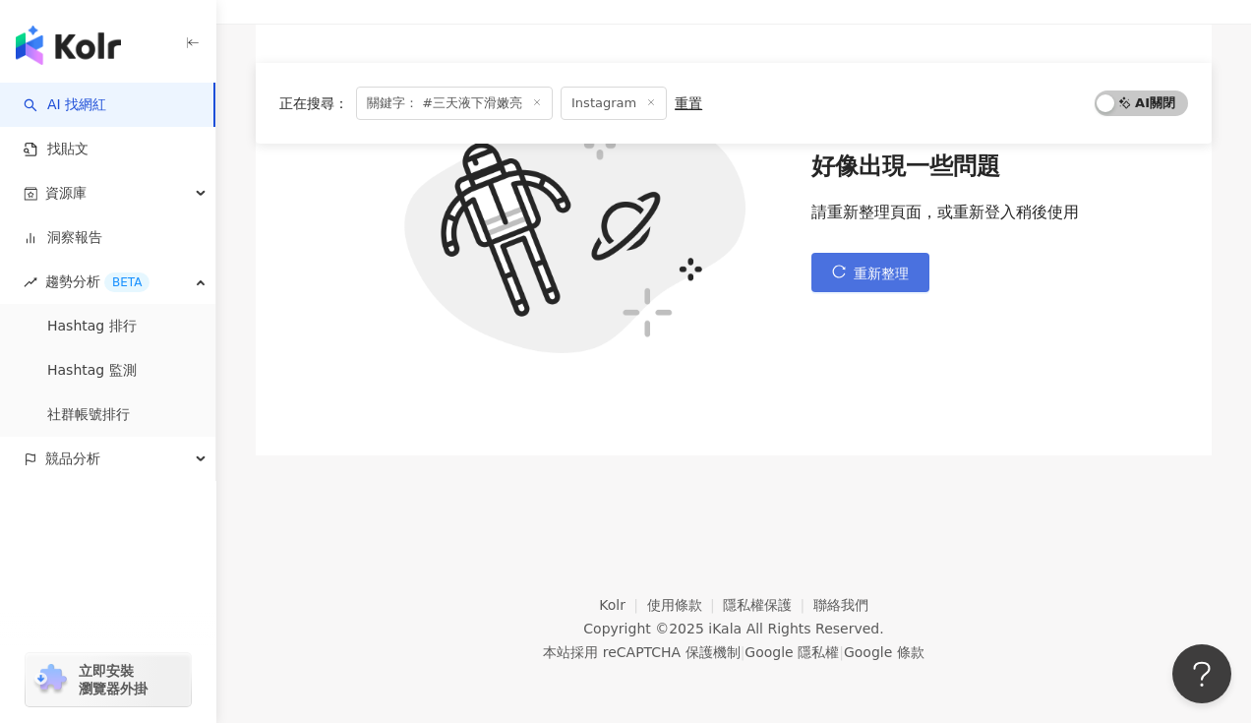
click at [898, 280] on button "重新整理" at bounding box center [871, 272] width 118 height 39
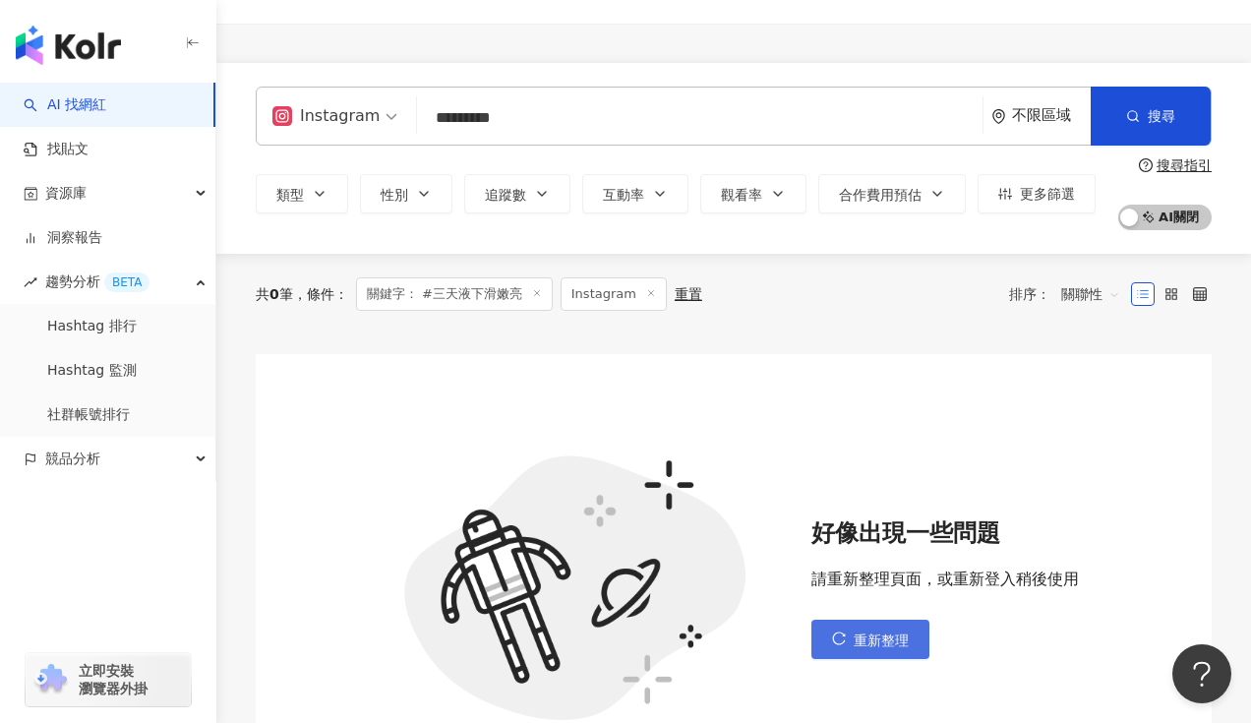
click at [888, 643] on span "重新整理" at bounding box center [881, 641] width 55 height 16
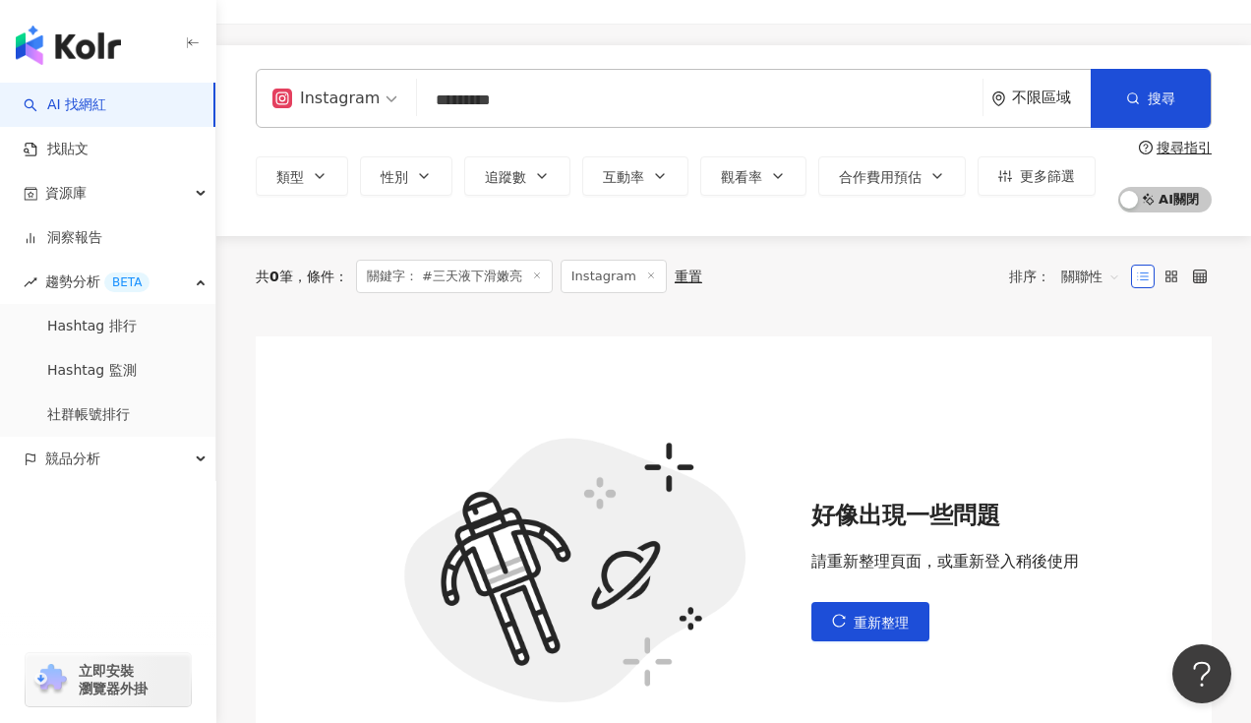
scroll to position [16, 0]
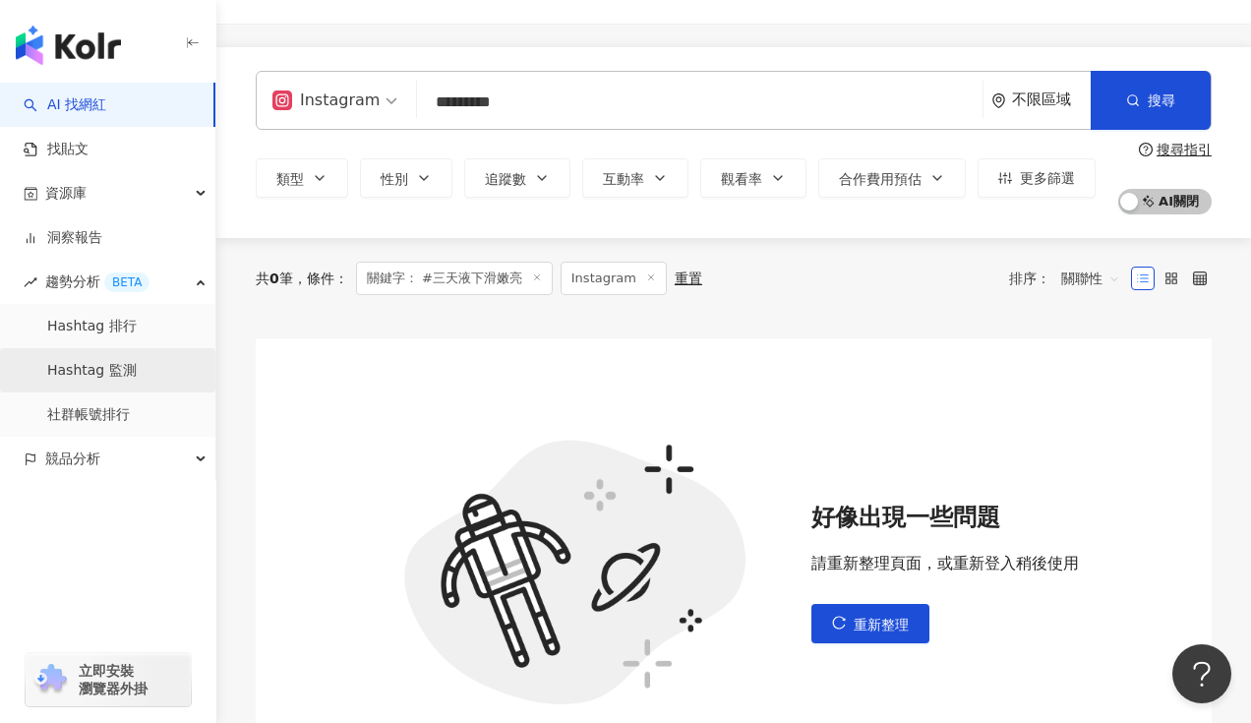
click at [114, 361] on link "Hashtag 監測" at bounding box center [92, 371] width 90 height 20
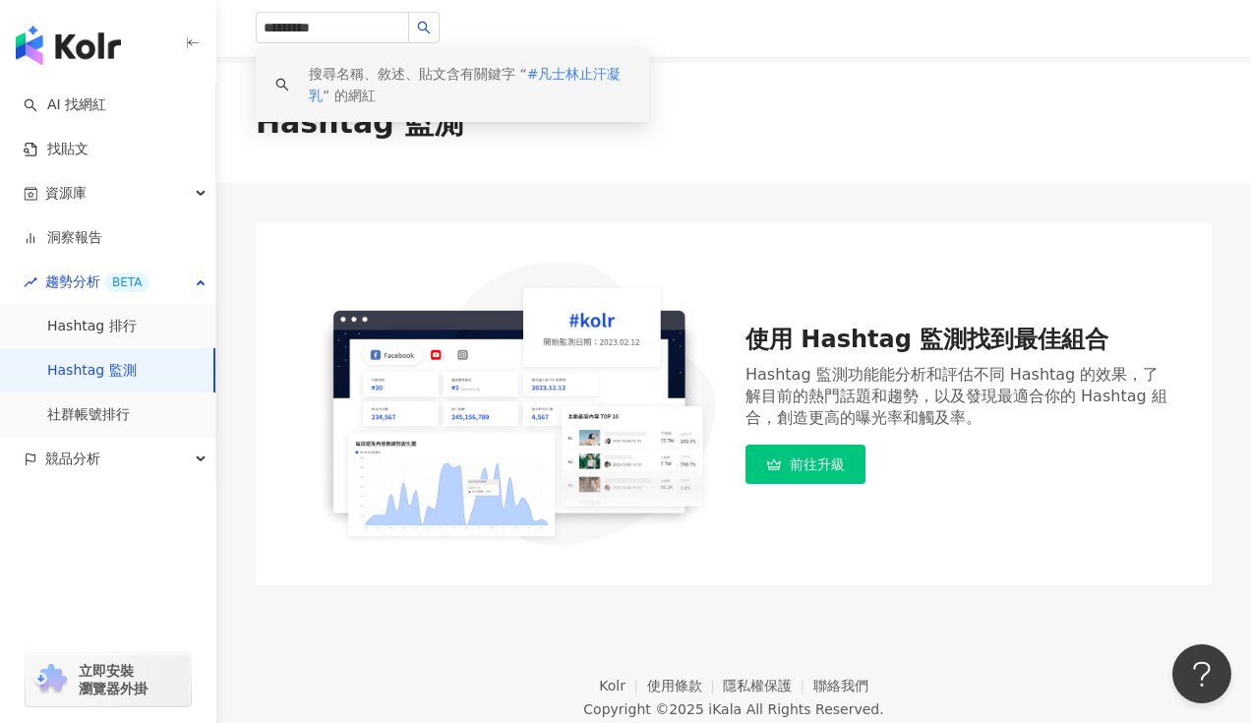
click at [634, 162] on div "Hashtag 監測" at bounding box center [733, 123] width 1035 height 120
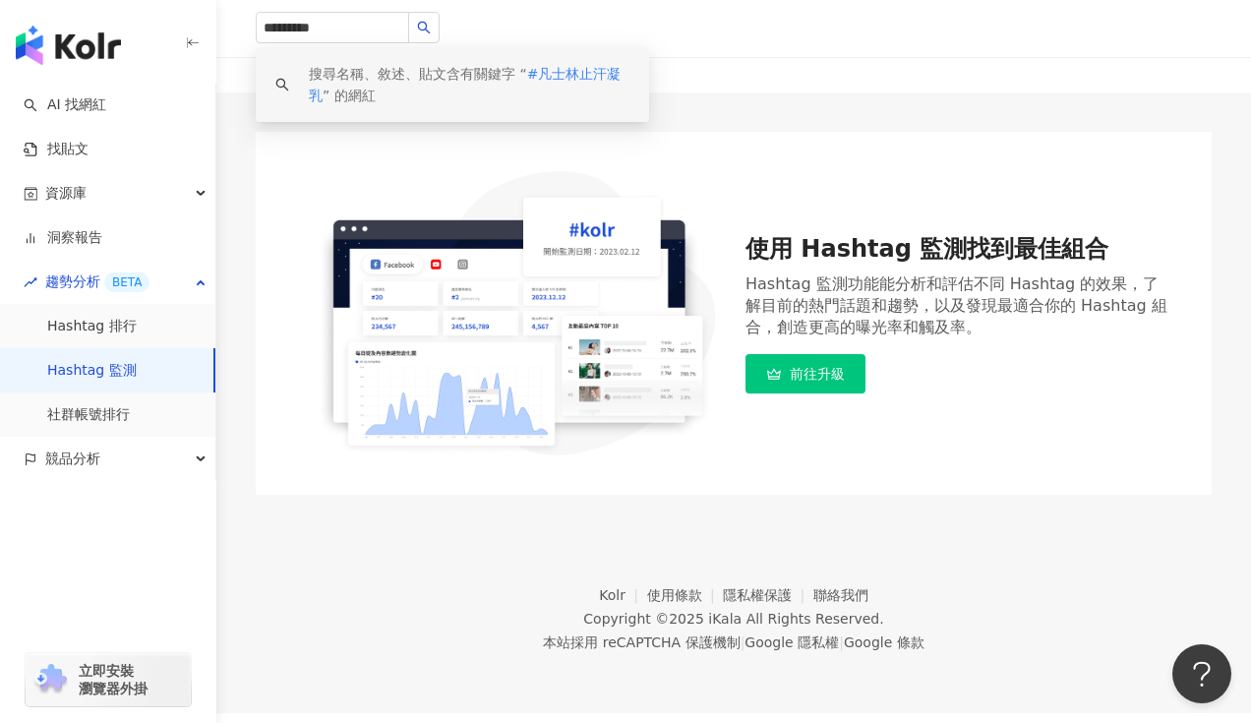
click at [77, 43] on img "button" at bounding box center [68, 45] width 105 height 39
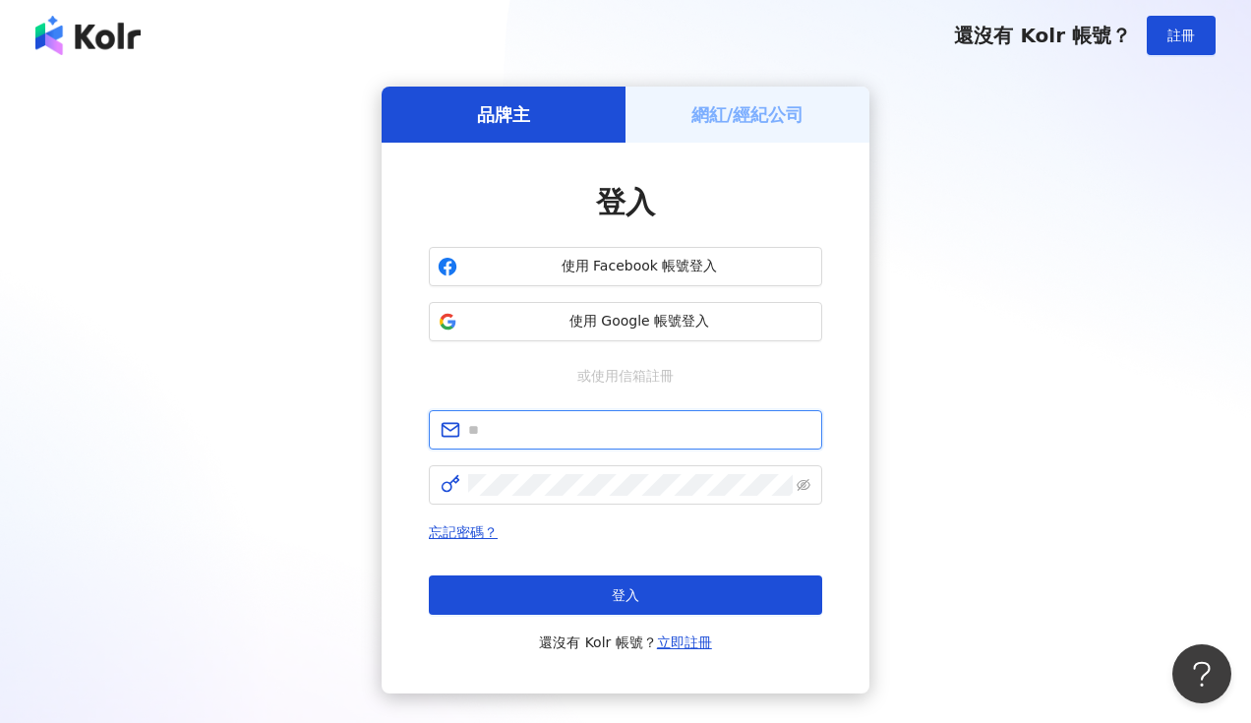
click at [709, 430] on input "text" at bounding box center [639, 430] width 342 height 22
click at [967, 438] on div "品牌主 網紅/經紀公司 登入 使用 Facebook 帳號登入 使用 Google 帳號登入 或使用信箱註冊 忘記密碼？ 登入 還沒有 Kolr 帳號？ 立即…" at bounding box center [626, 390] width 1204 height 607
